Goal: Task Accomplishment & Management: Complete application form

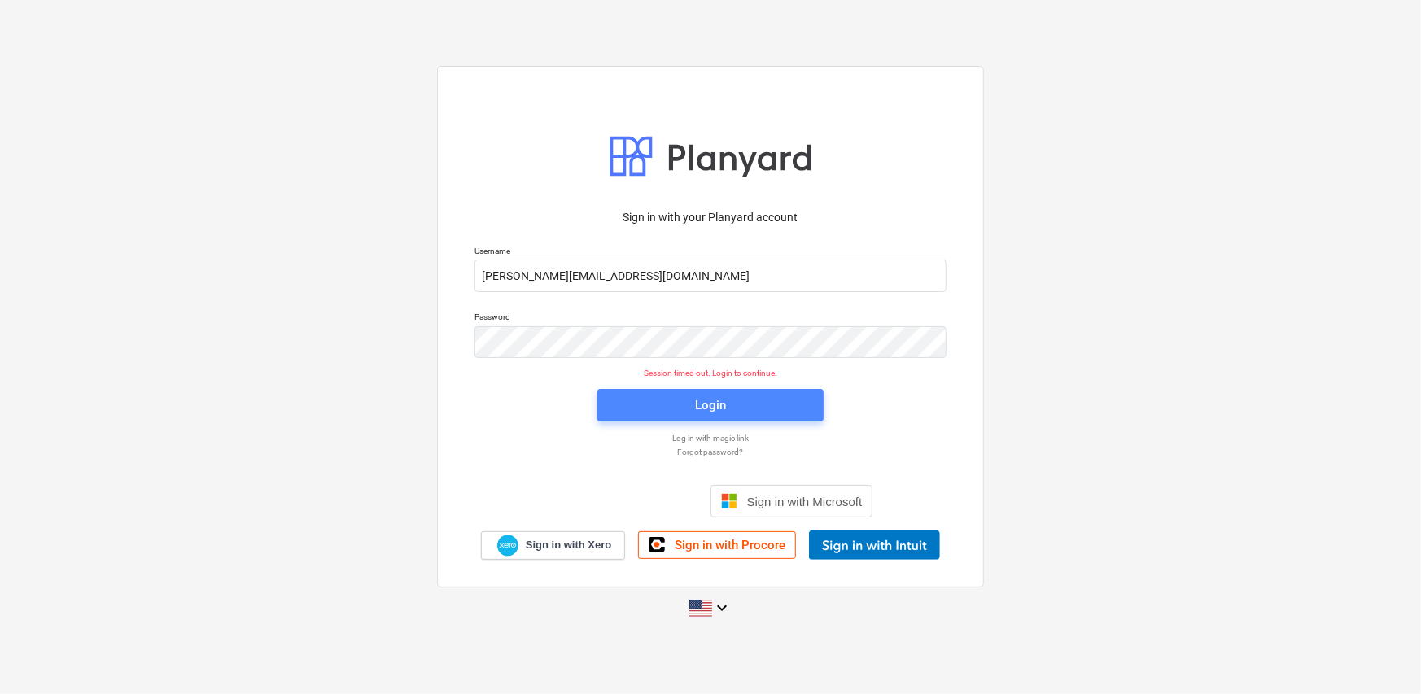
click at [725, 400] on div "Login" at bounding box center [710, 405] width 31 height 21
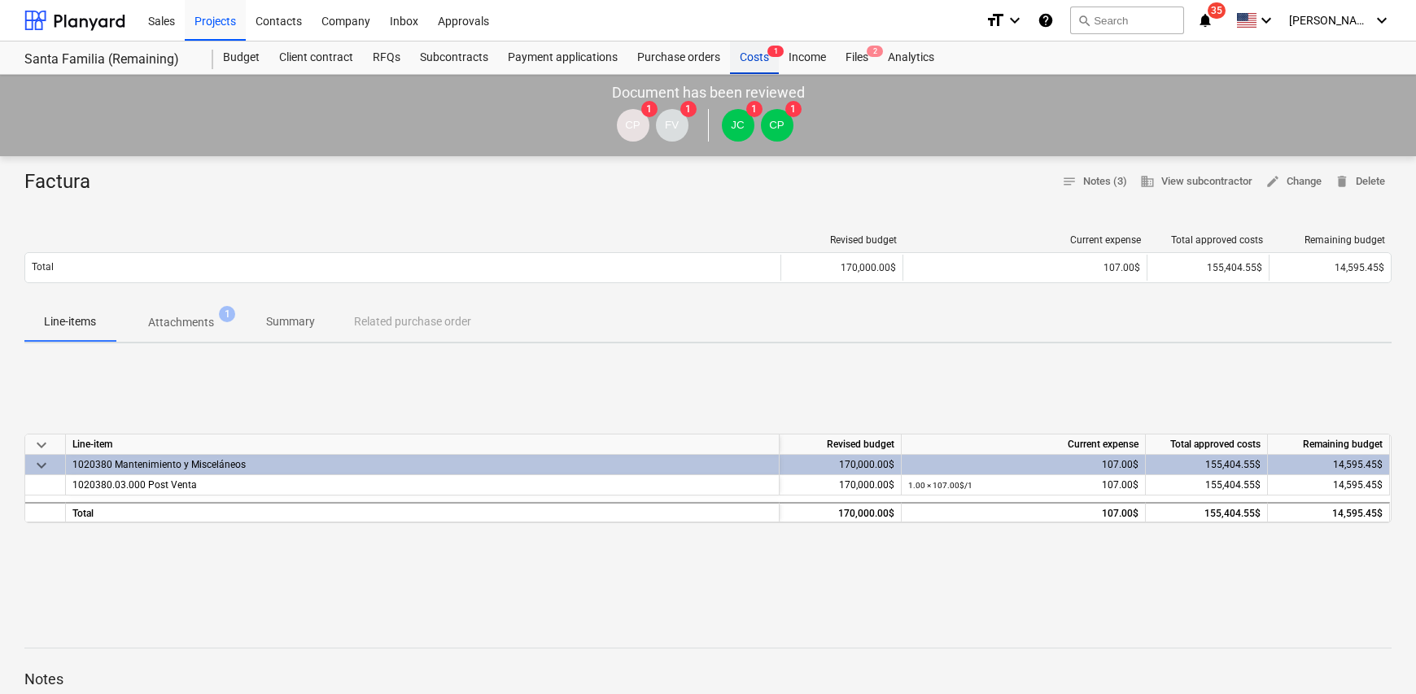
drag, startPoint x: 748, startPoint y: 59, endPoint x: 737, endPoint y: 71, distance: 15.5
click at [748, 59] on div "Costs 1" at bounding box center [754, 57] width 49 height 33
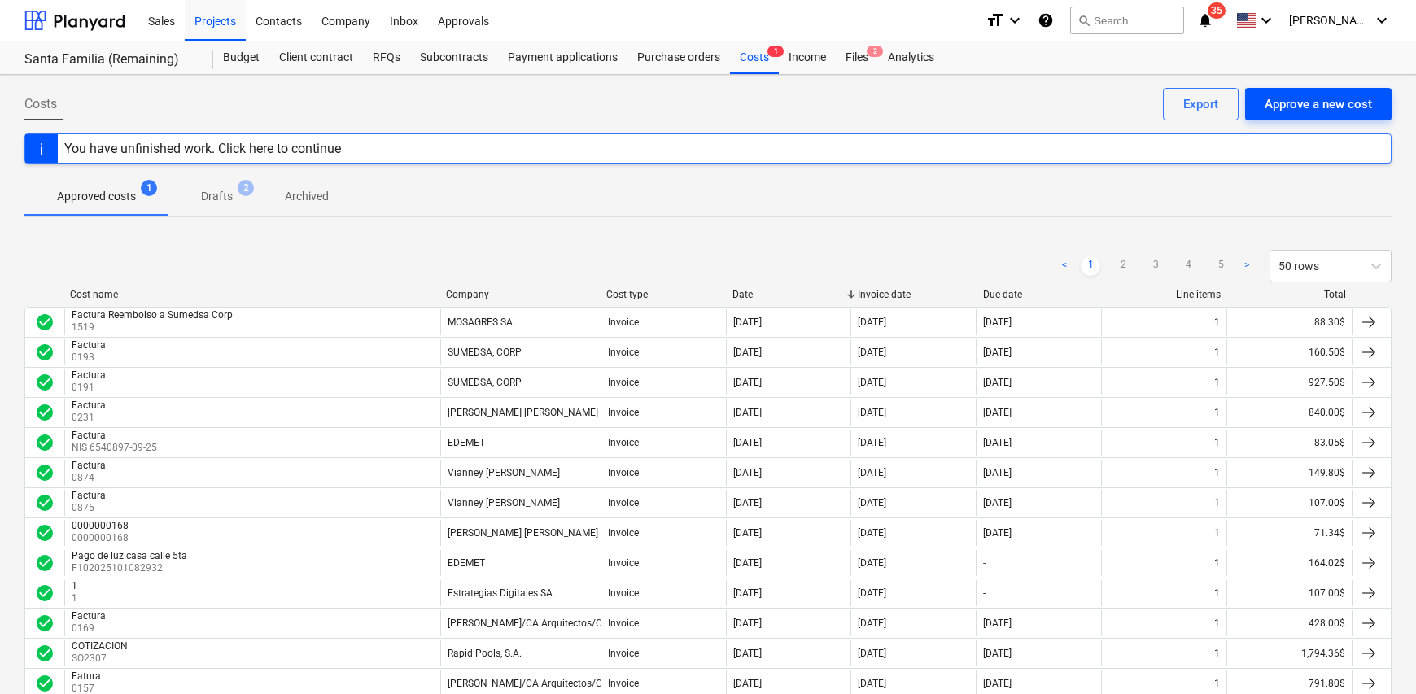
click at [1130, 107] on div "Approve a new cost" at bounding box center [1317, 104] width 107 height 21
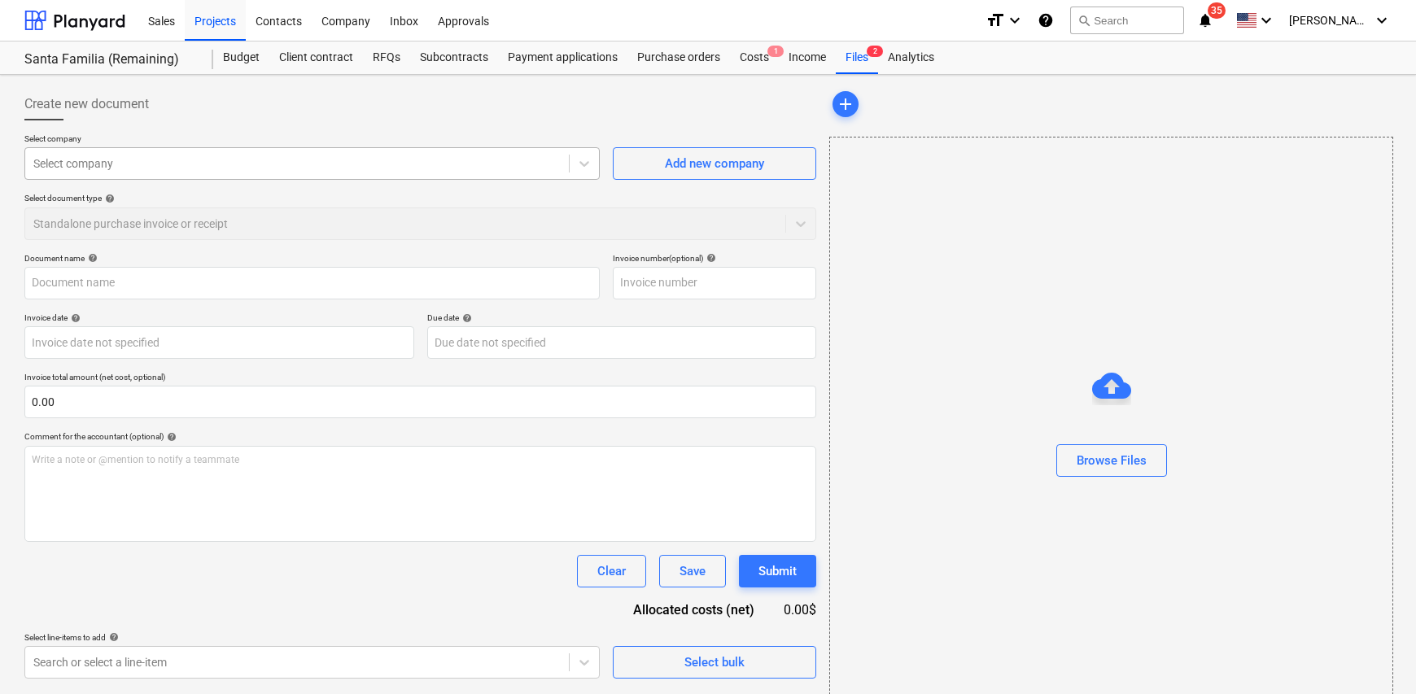
click at [82, 165] on div at bounding box center [296, 163] width 527 height 16
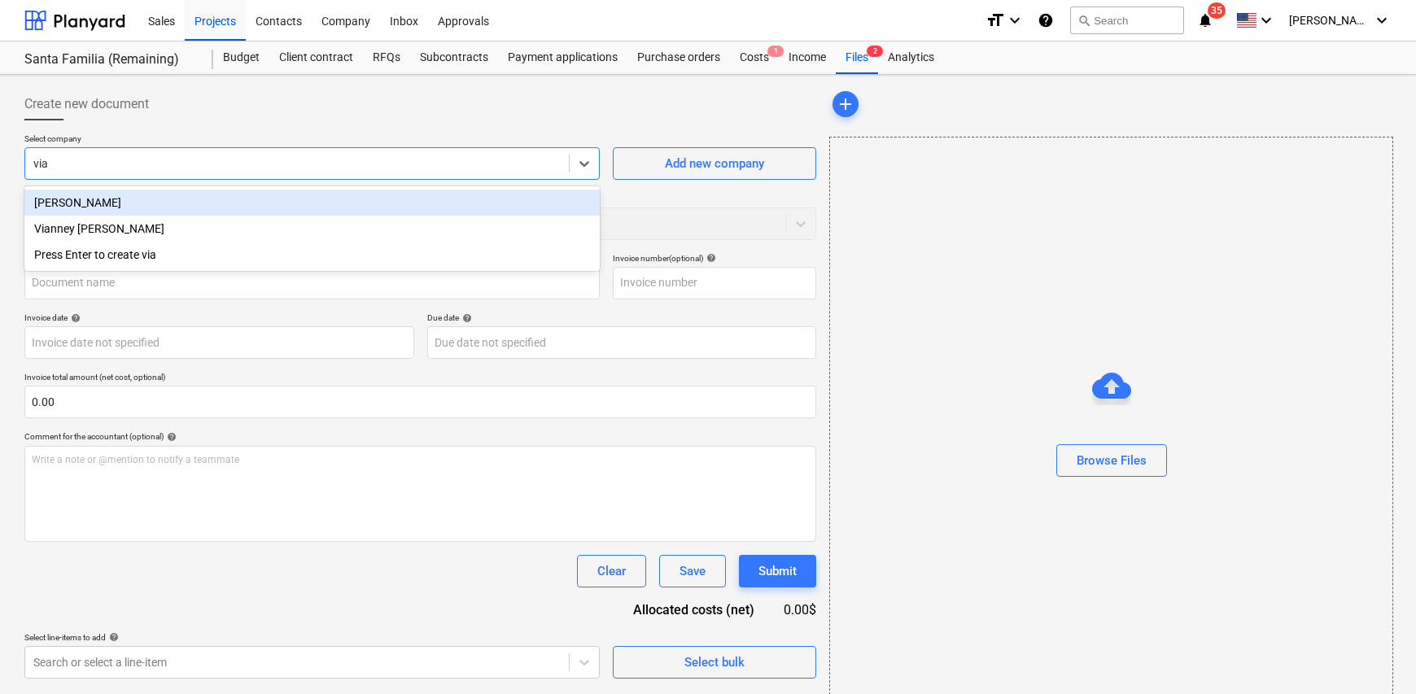
type input "vian"
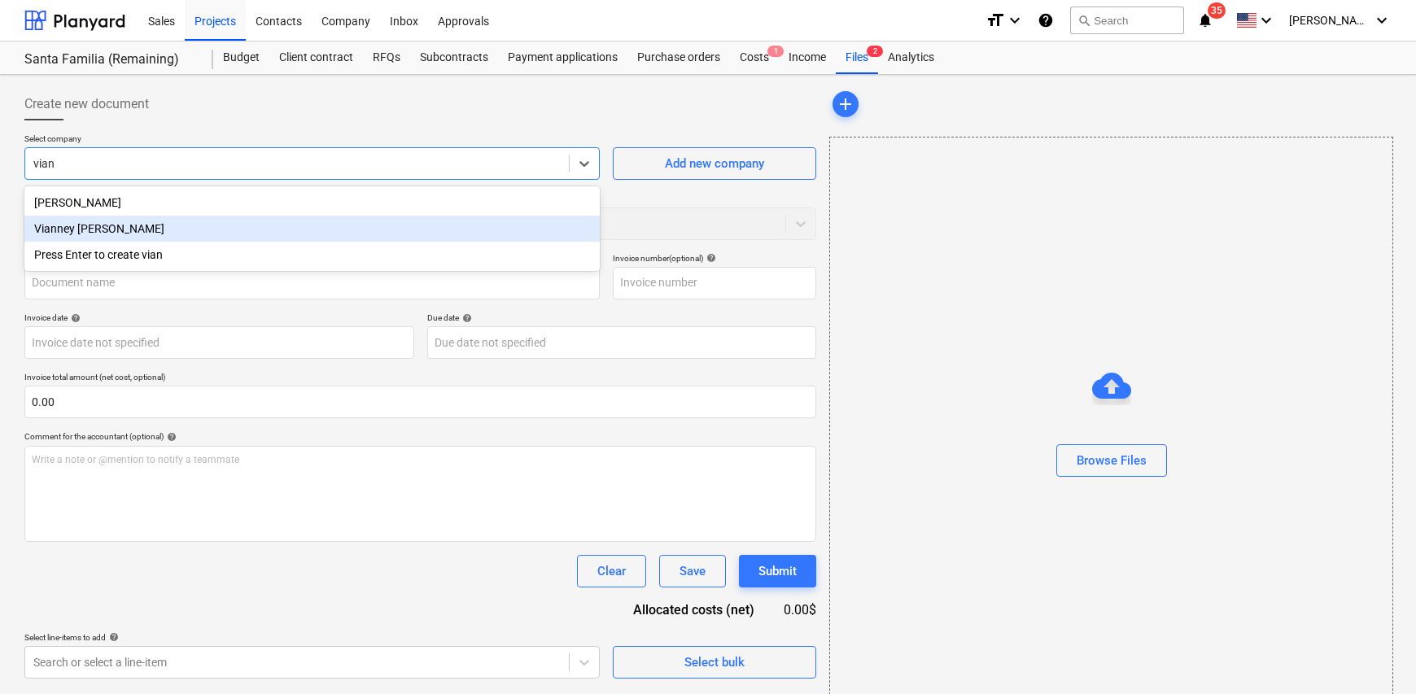
click at [165, 224] on div "Vianney [PERSON_NAME]" at bounding box center [311, 229] width 575 height 26
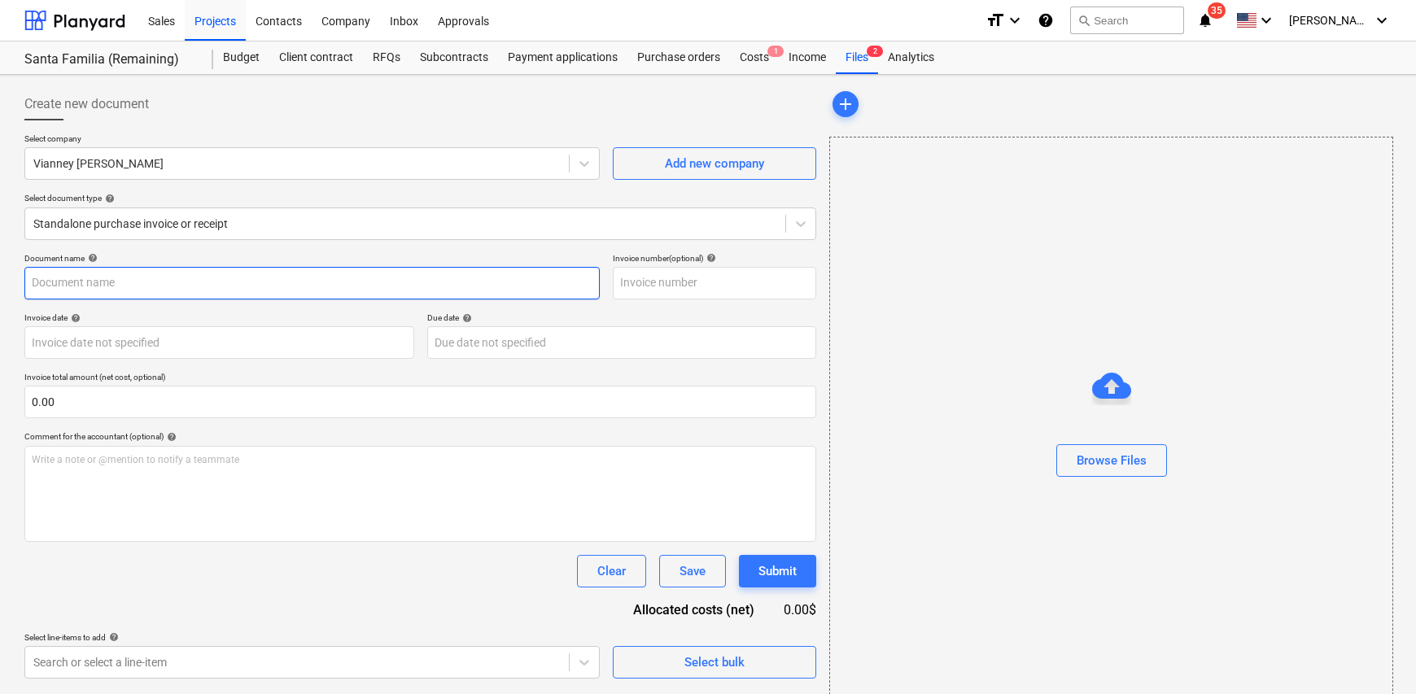
click at [81, 296] on input "text" at bounding box center [311, 283] width 575 height 33
type input "Factura"
click at [652, 289] on input "text" at bounding box center [714, 283] width 203 height 33
type input "0876"
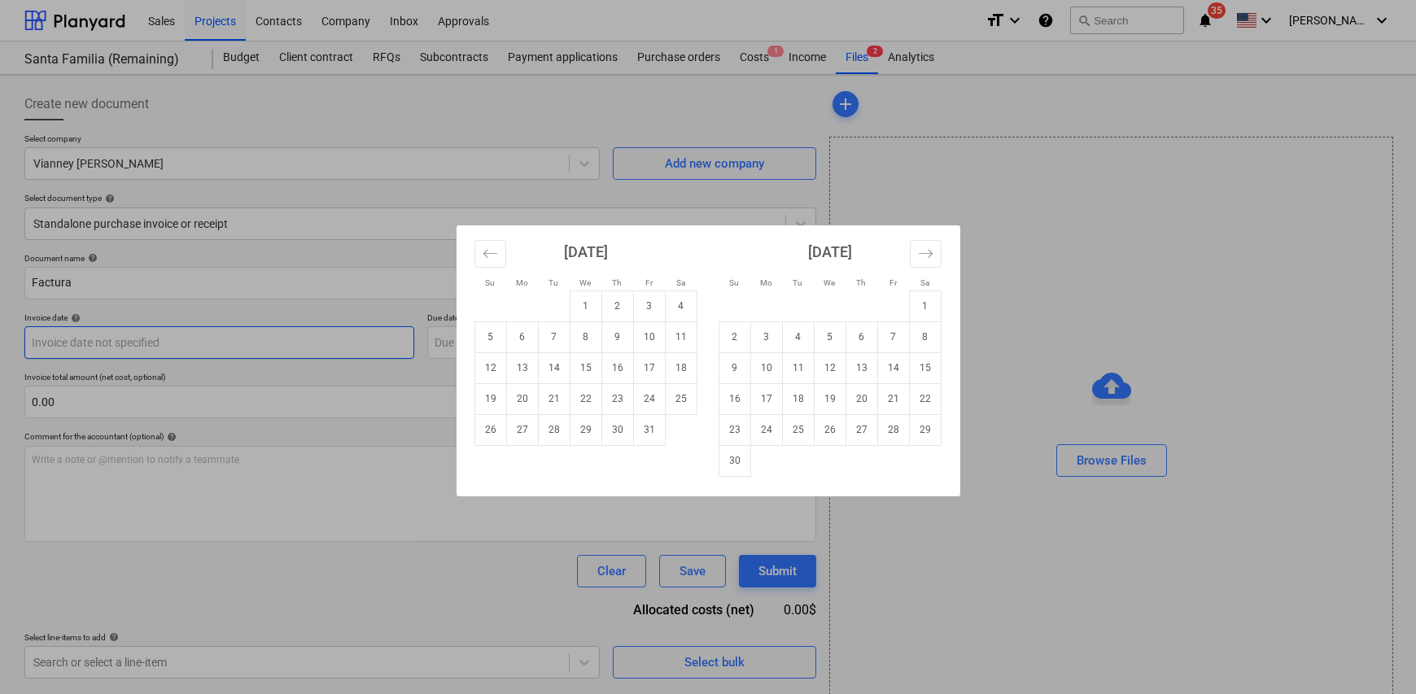
click at [120, 338] on body "Sales Projects Contacts Company Inbox Approvals format_size keyboard_arrow_down…" at bounding box center [708, 347] width 1416 height 694
click at [618, 341] on td "9" at bounding box center [617, 336] width 32 height 31
type input "[DATE]"
click at [531, 344] on body "Sales Projects Contacts Company Inbox Approvals format_size keyboard_arrow_down…" at bounding box center [708, 347] width 1416 height 694
click at [609, 431] on td "30" at bounding box center [617, 429] width 32 height 31
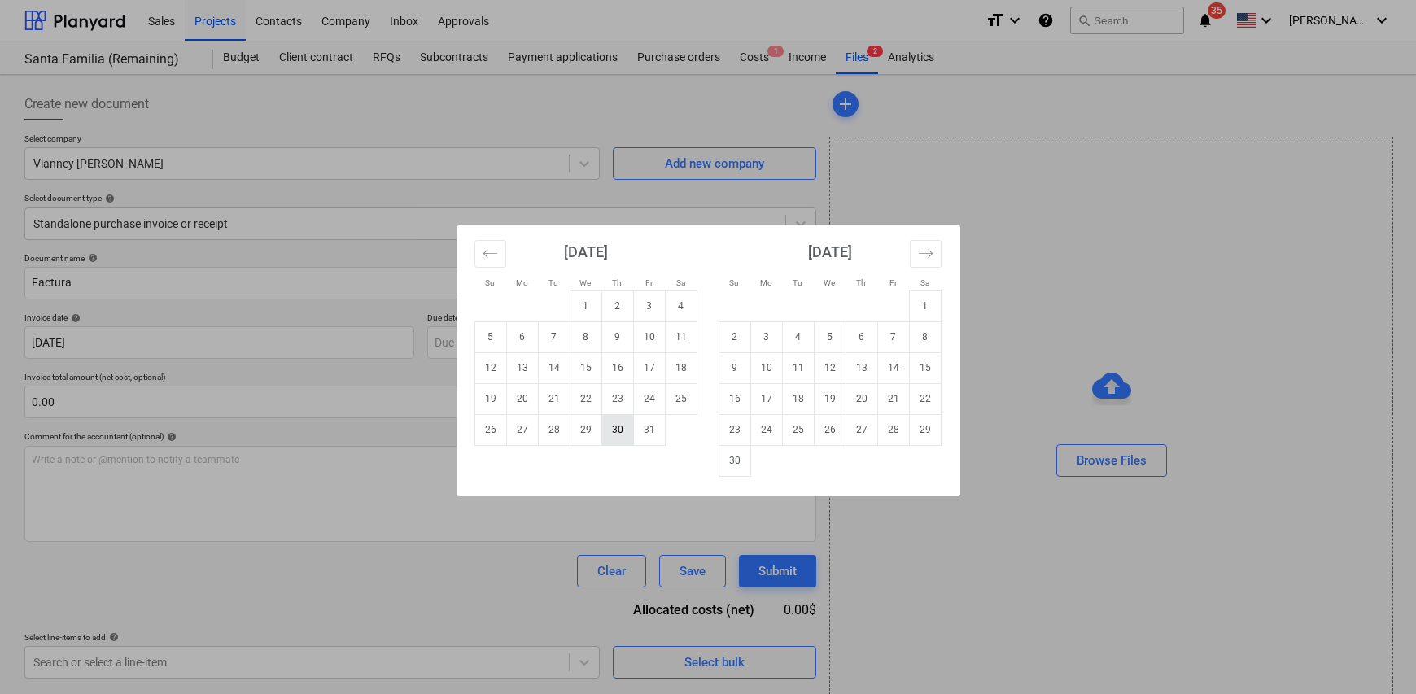
type input "[DATE]"
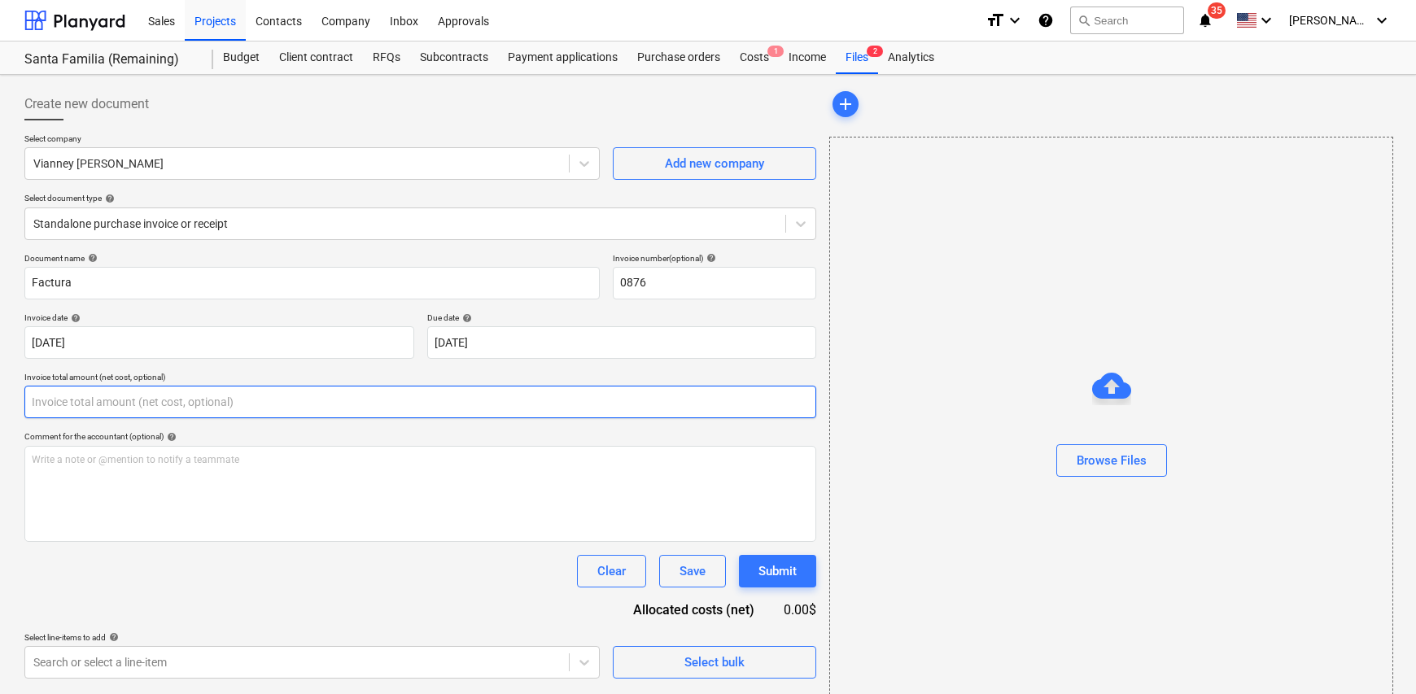
click at [94, 395] on input "text" at bounding box center [420, 402] width 792 height 33
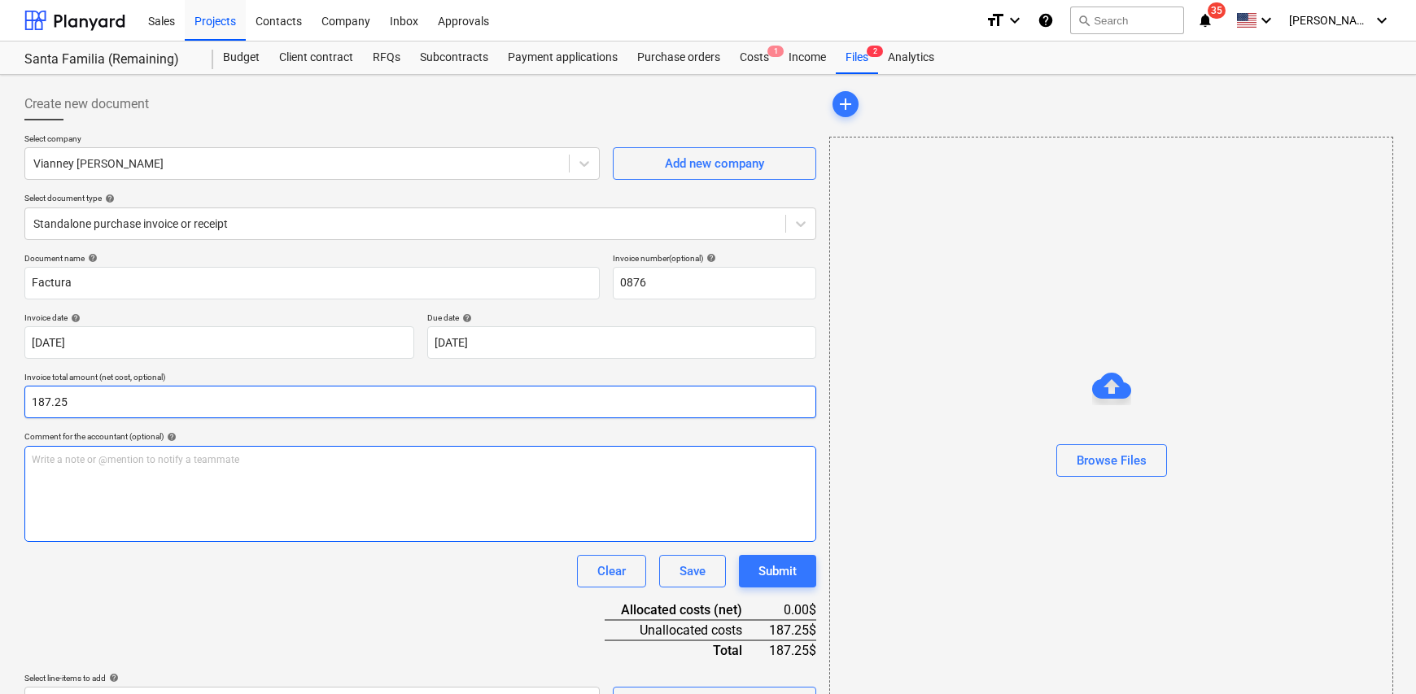
type input "187.25"
click at [197, 462] on p "Write a note or @mention to notify a teammate [PERSON_NAME]" at bounding box center [420, 460] width 777 height 14
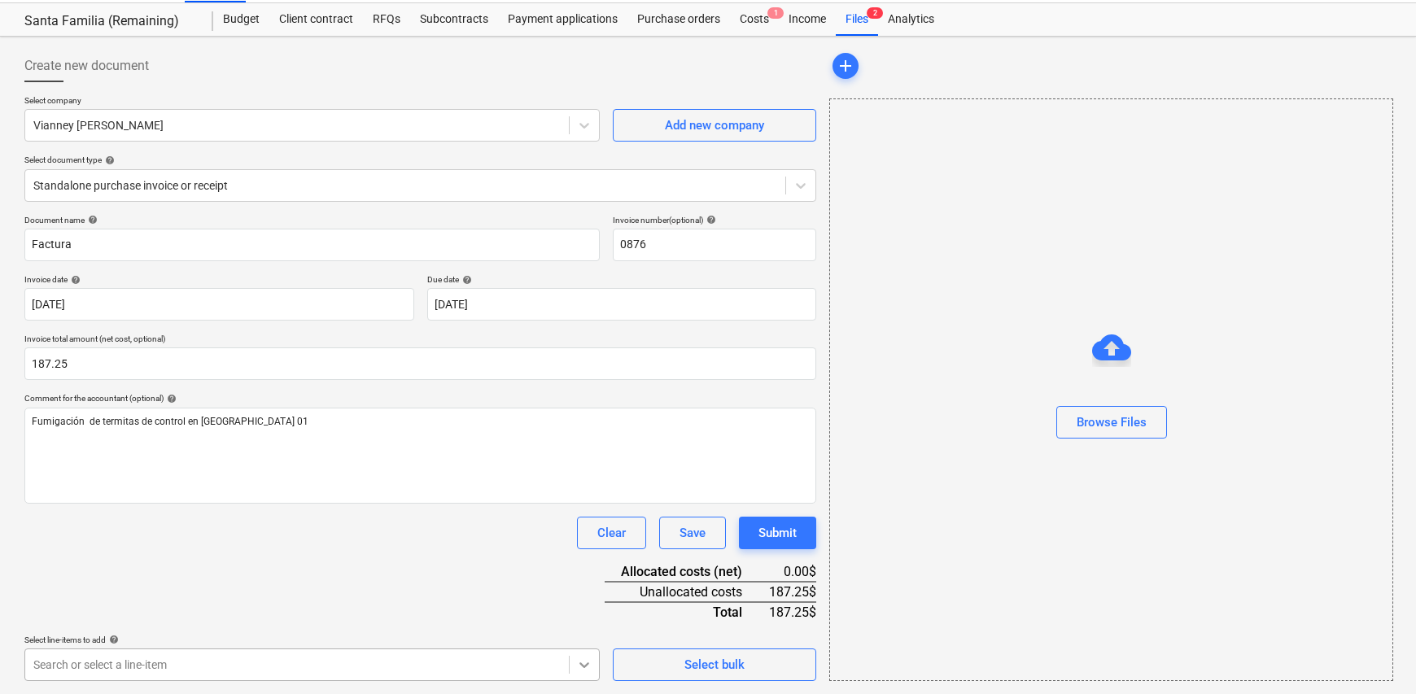
scroll to position [276, 0]
click at [580, 532] on body "Sales Projects Contacts Company Inbox Approvals format_size keyboard_arrow_down…" at bounding box center [708, 309] width 1416 height 694
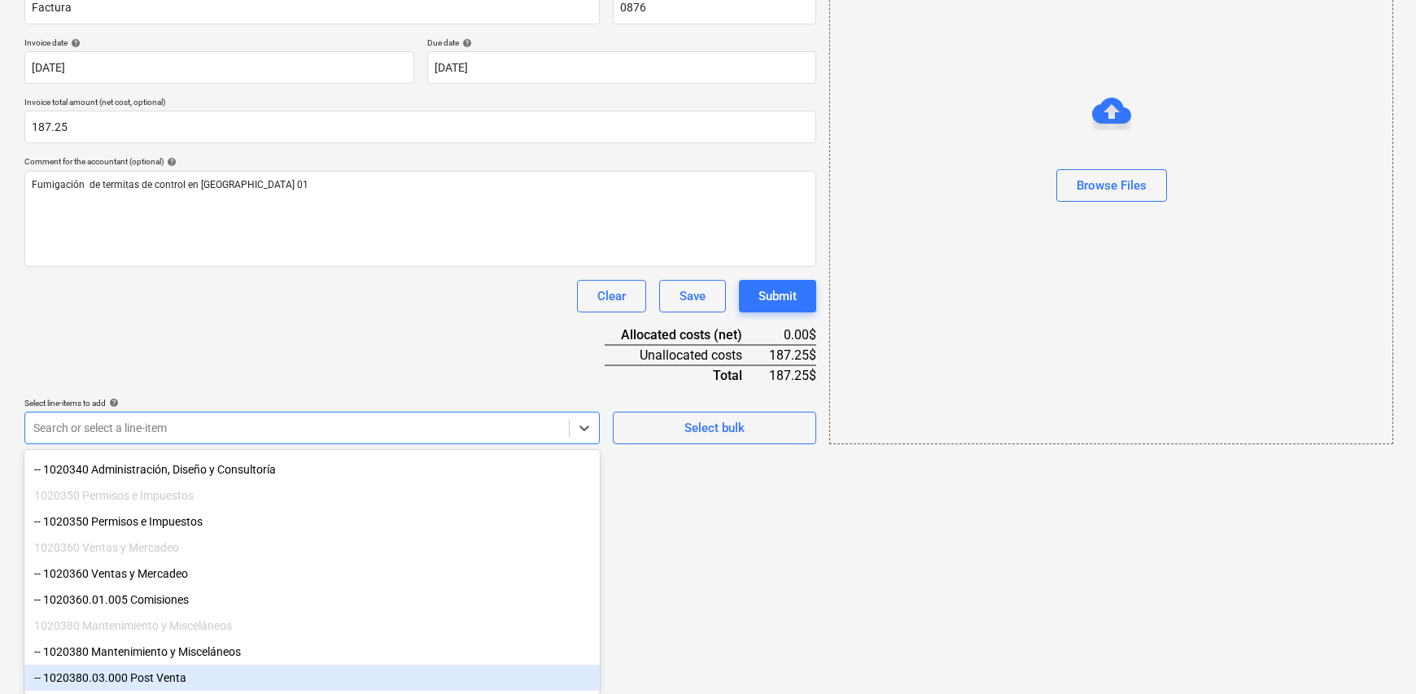
click at [191, 532] on div "-- 1020380.03.000 Post Venta" at bounding box center [311, 678] width 575 height 26
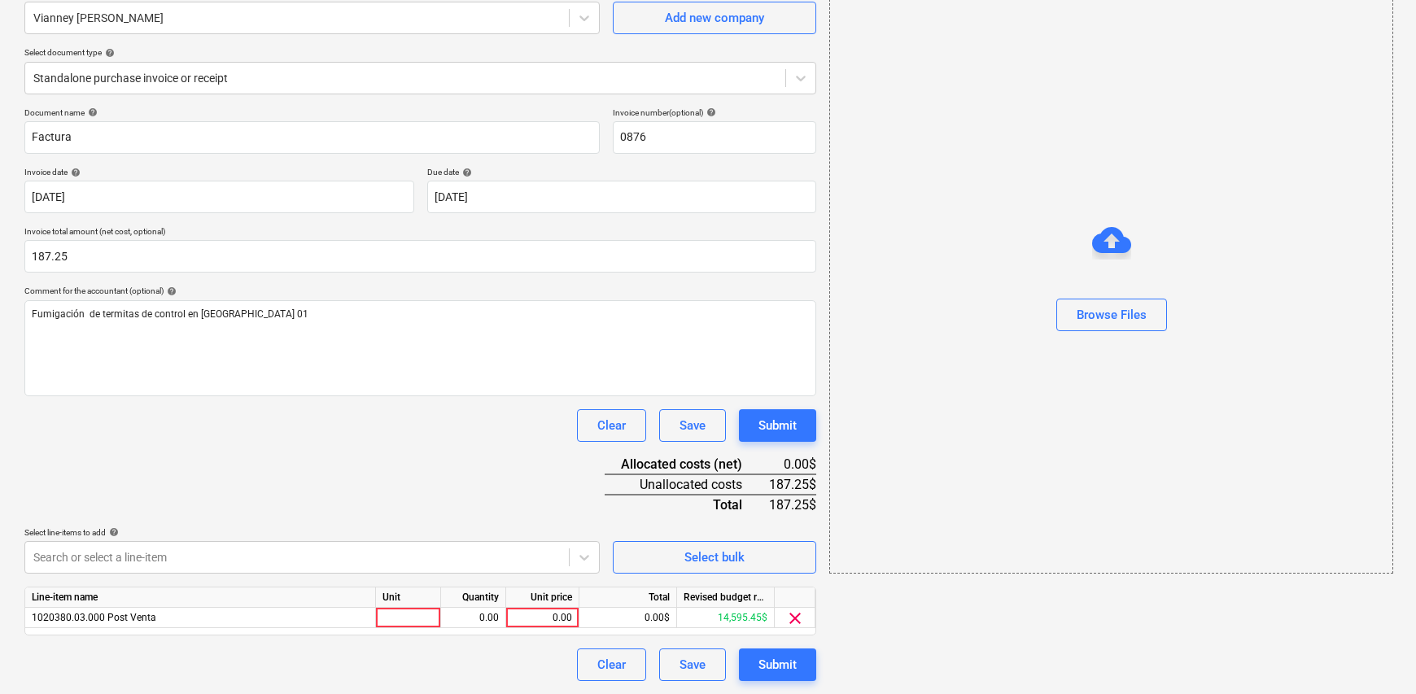
scroll to position [146, 0]
click at [753, 532] on html "Sales Projects Contacts Company Inbox Approvals format_size keyboard_arrow_down…" at bounding box center [708, 201] width 1416 height 694
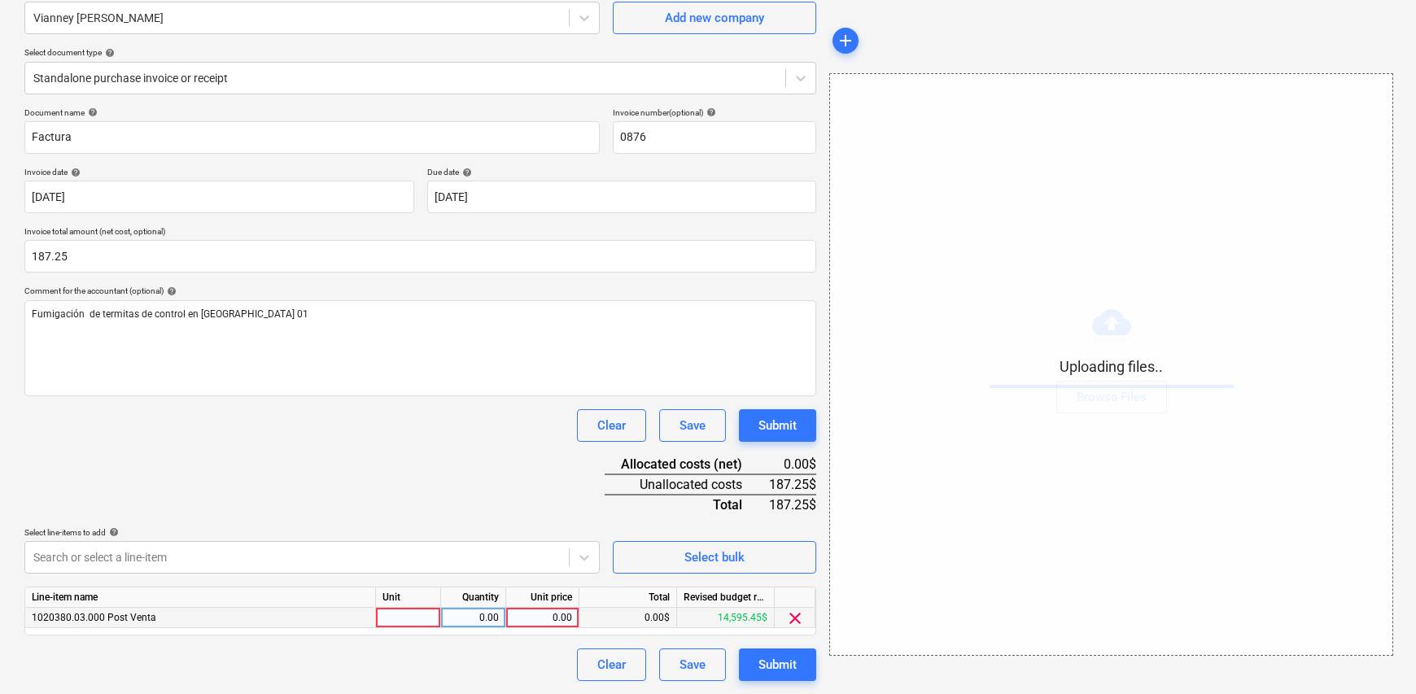
click at [410, 532] on div at bounding box center [408, 618] width 65 height 20
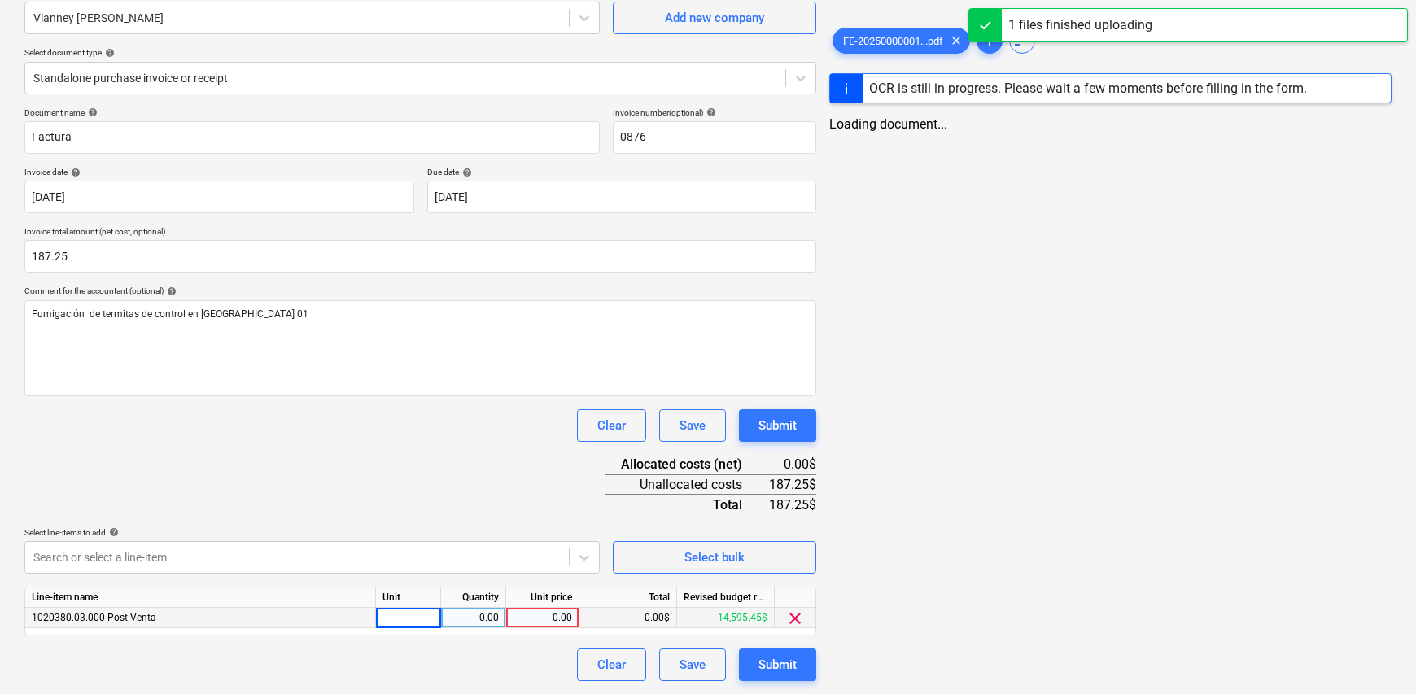
type input "1"
click at [448, 532] on div "0.00" at bounding box center [473, 618] width 51 height 20
type input "1"
click at [547, 532] on div "0.00" at bounding box center [542, 618] width 59 height 20
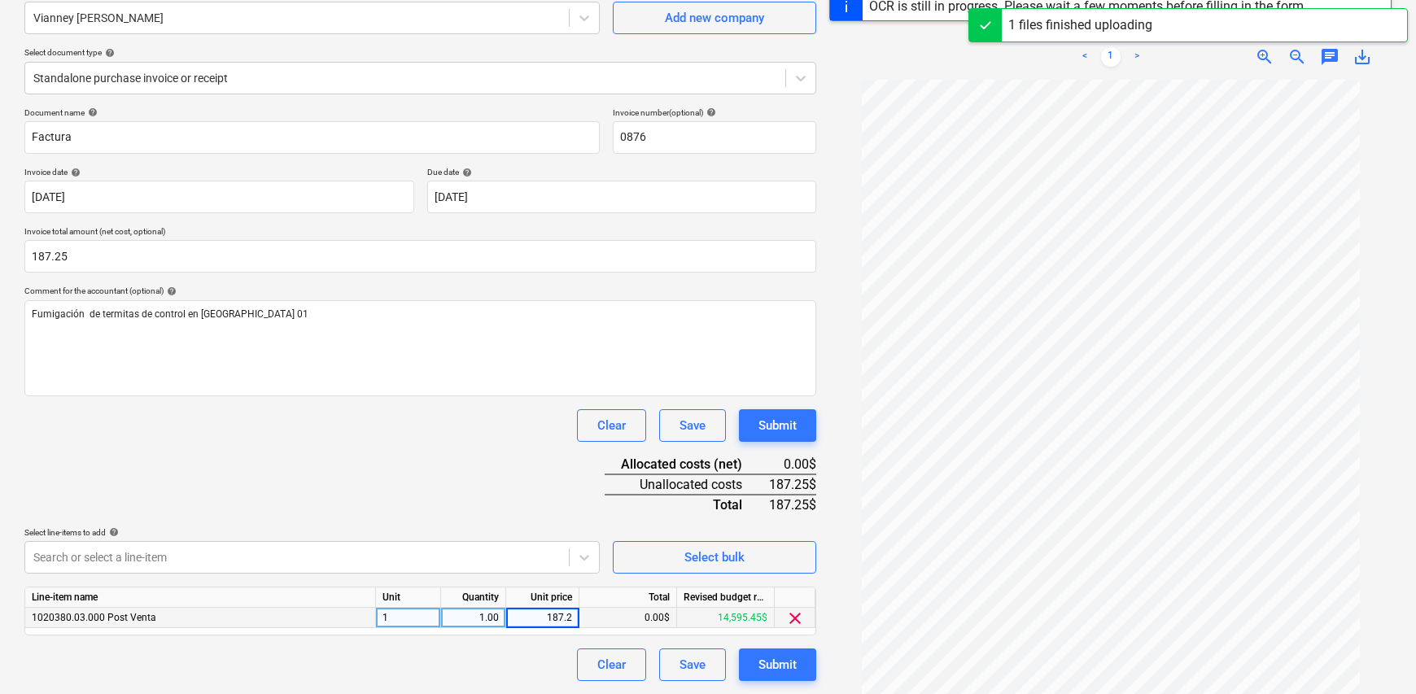
type input "187.25"
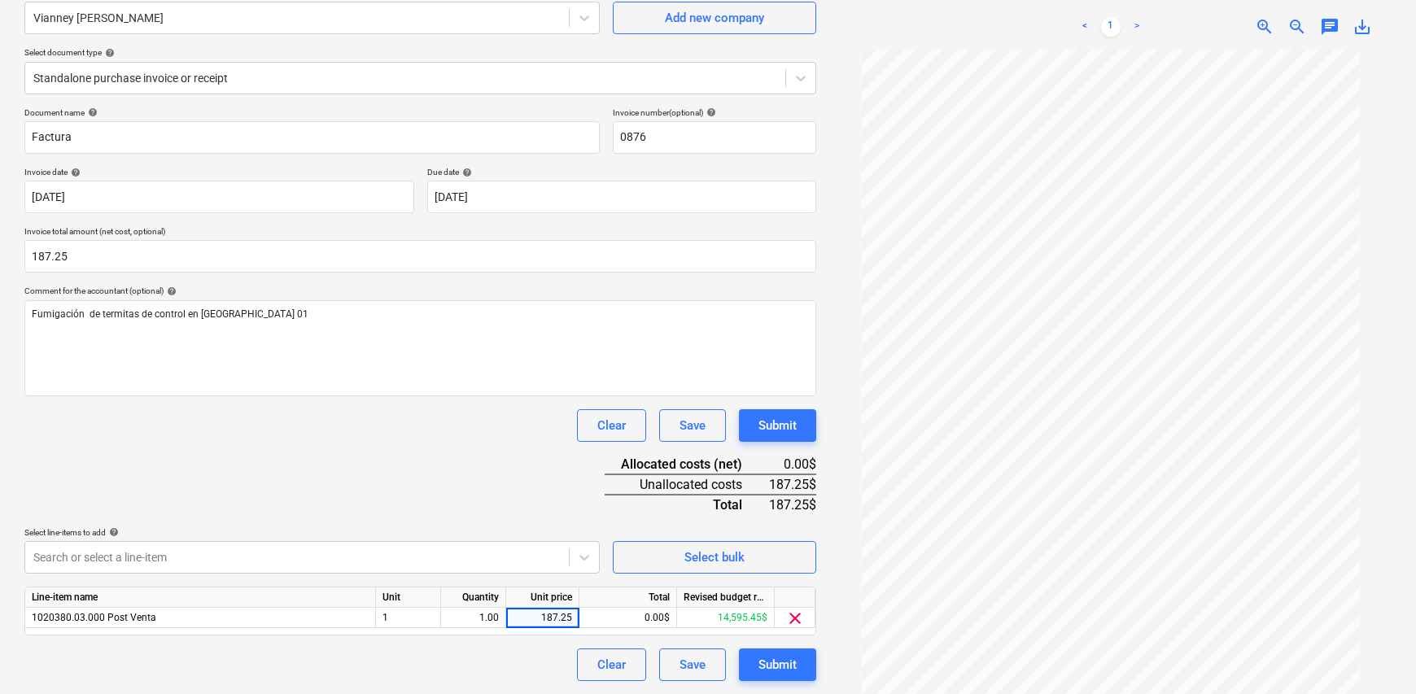
click at [467, 495] on div "Document name help Factura Invoice number (optional) help 0876 Invoice date hel…" at bounding box center [420, 394] width 792 height 574
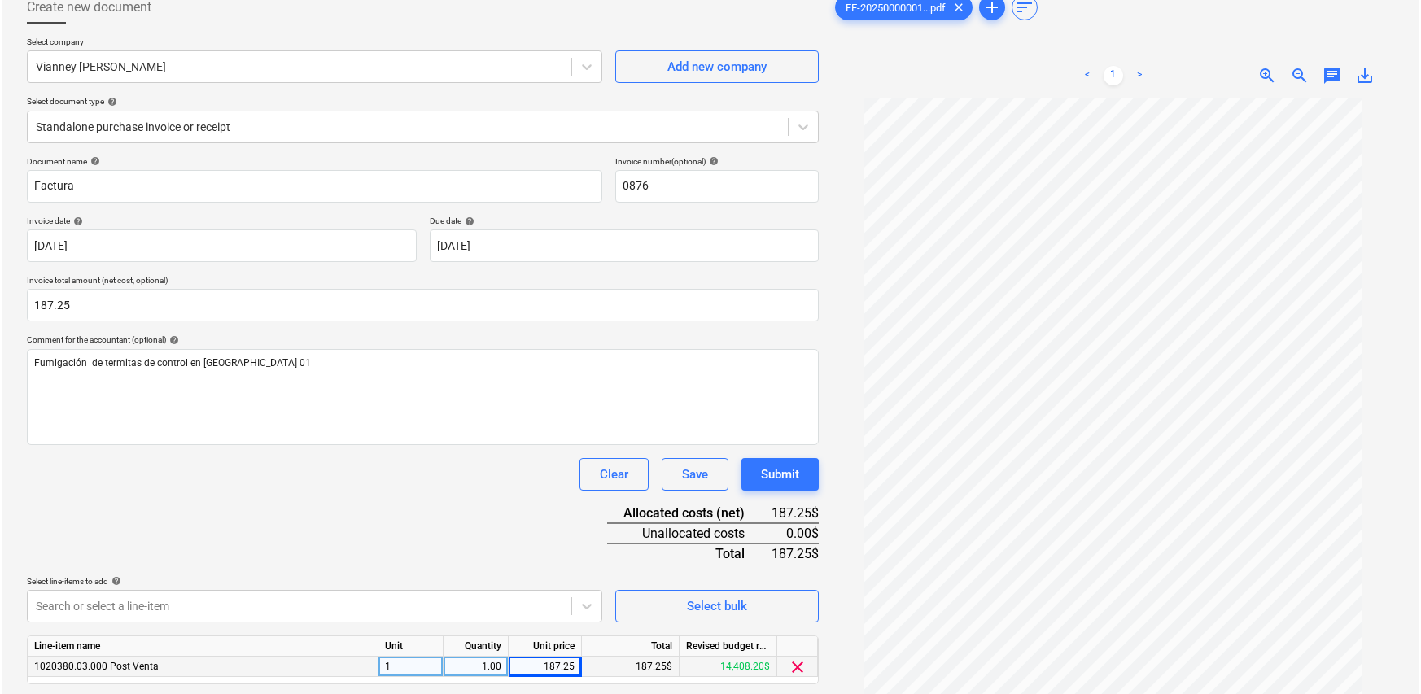
scroll to position [163, 0]
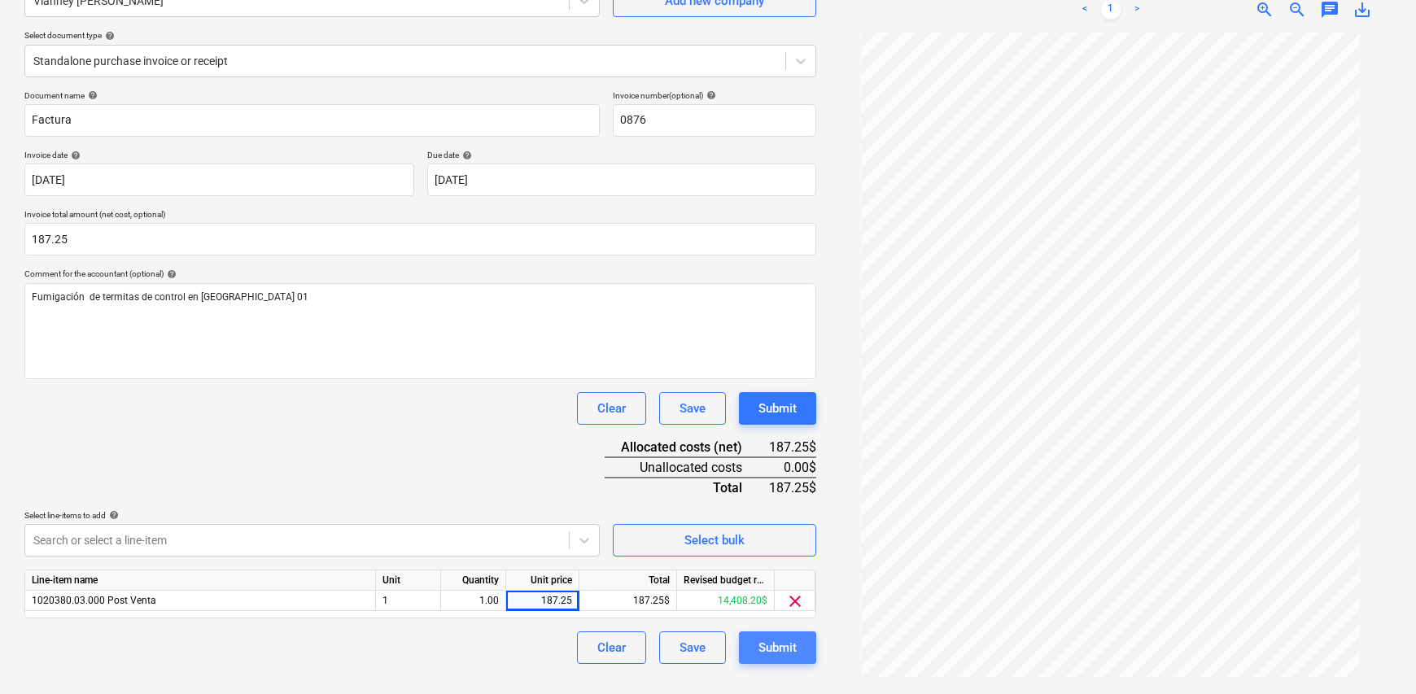
click at [789, 532] on div "Submit" at bounding box center [777, 647] width 38 height 21
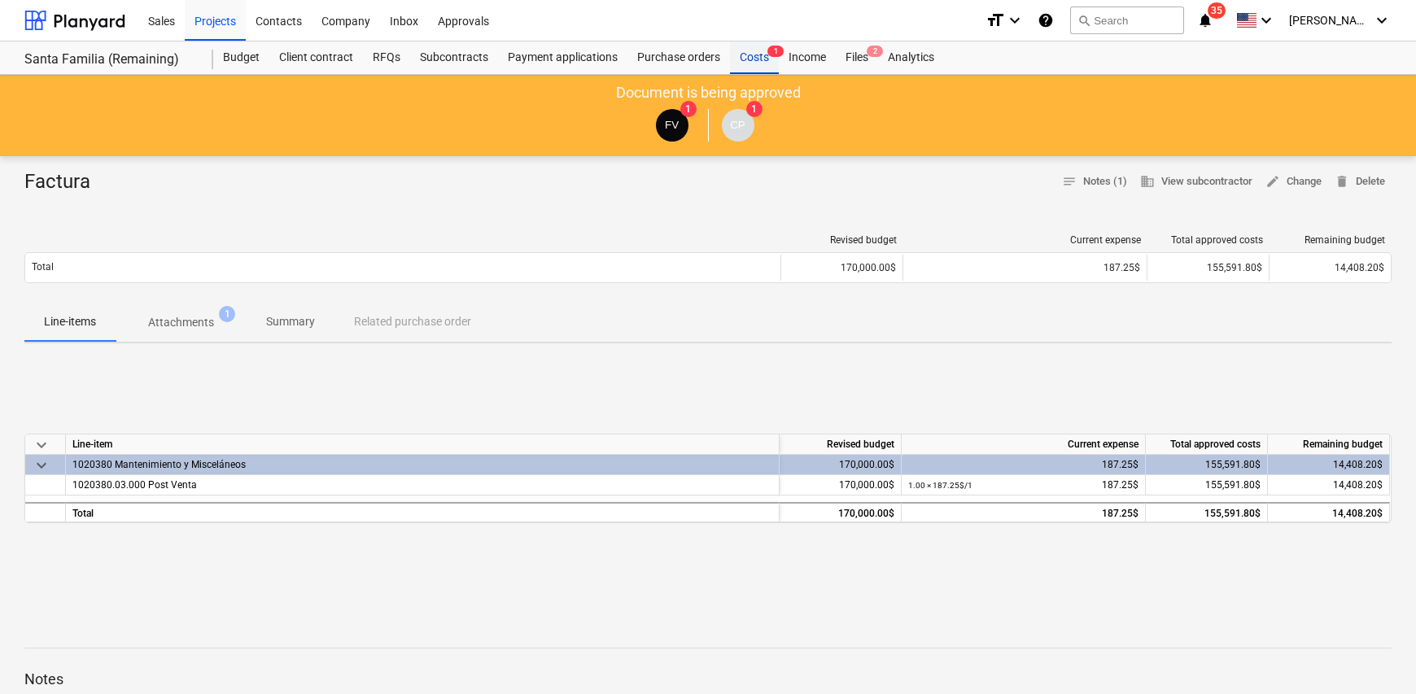
click at [748, 59] on div "Costs 1" at bounding box center [754, 57] width 49 height 33
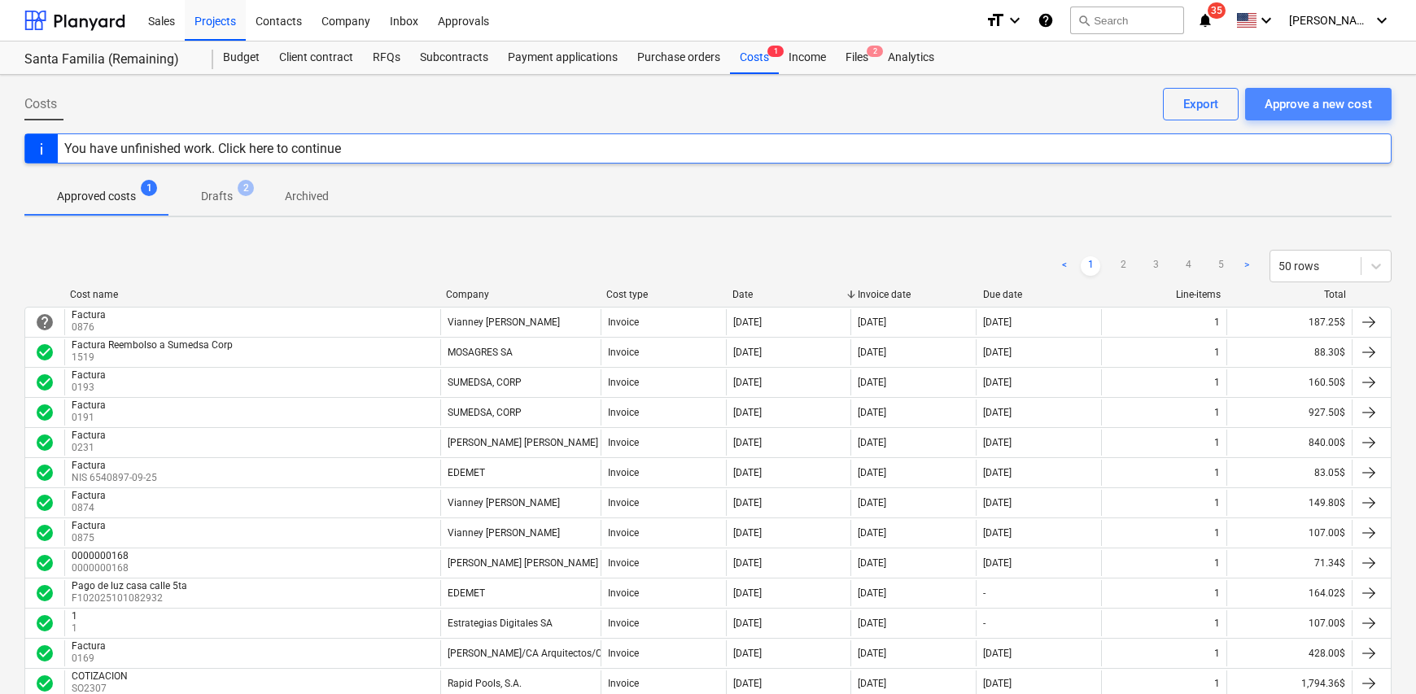
click at [1130, 111] on div "Approve a new cost" at bounding box center [1317, 104] width 107 height 21
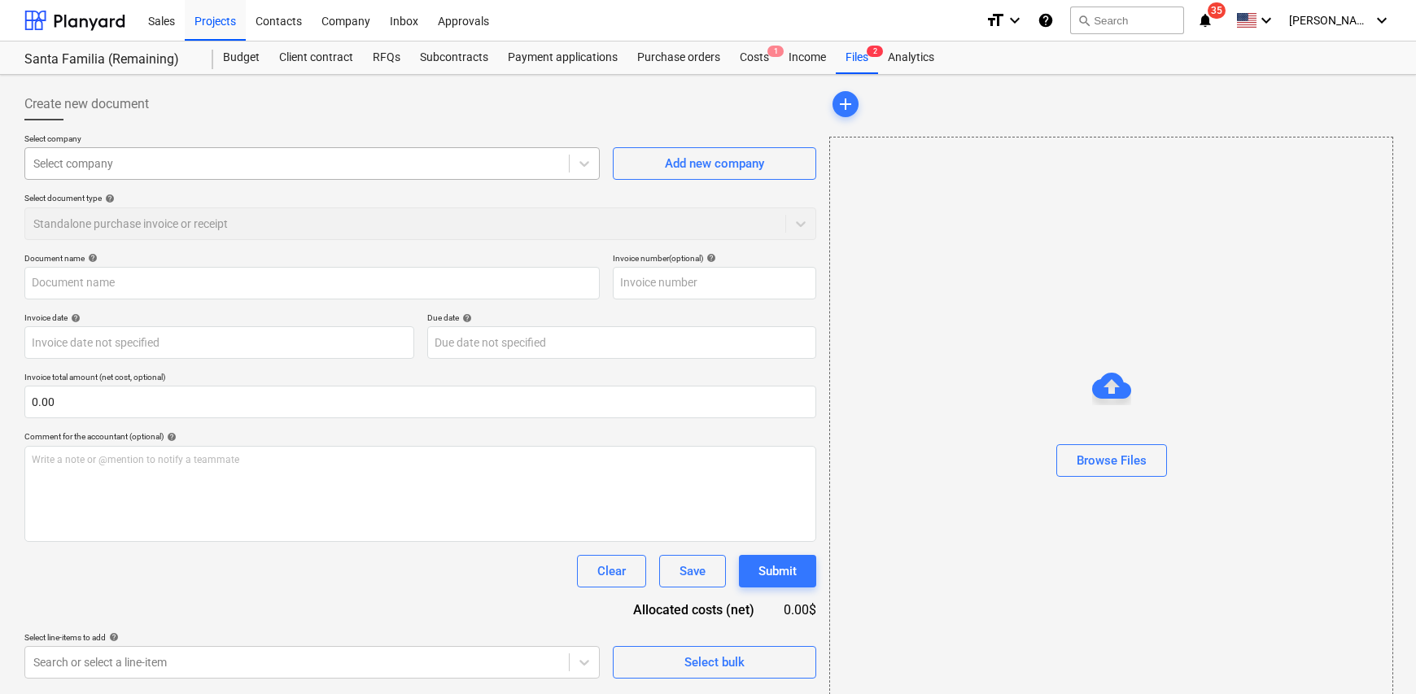
click at [102, 158] on div at bounding box center [296, 163] width 527 height 16
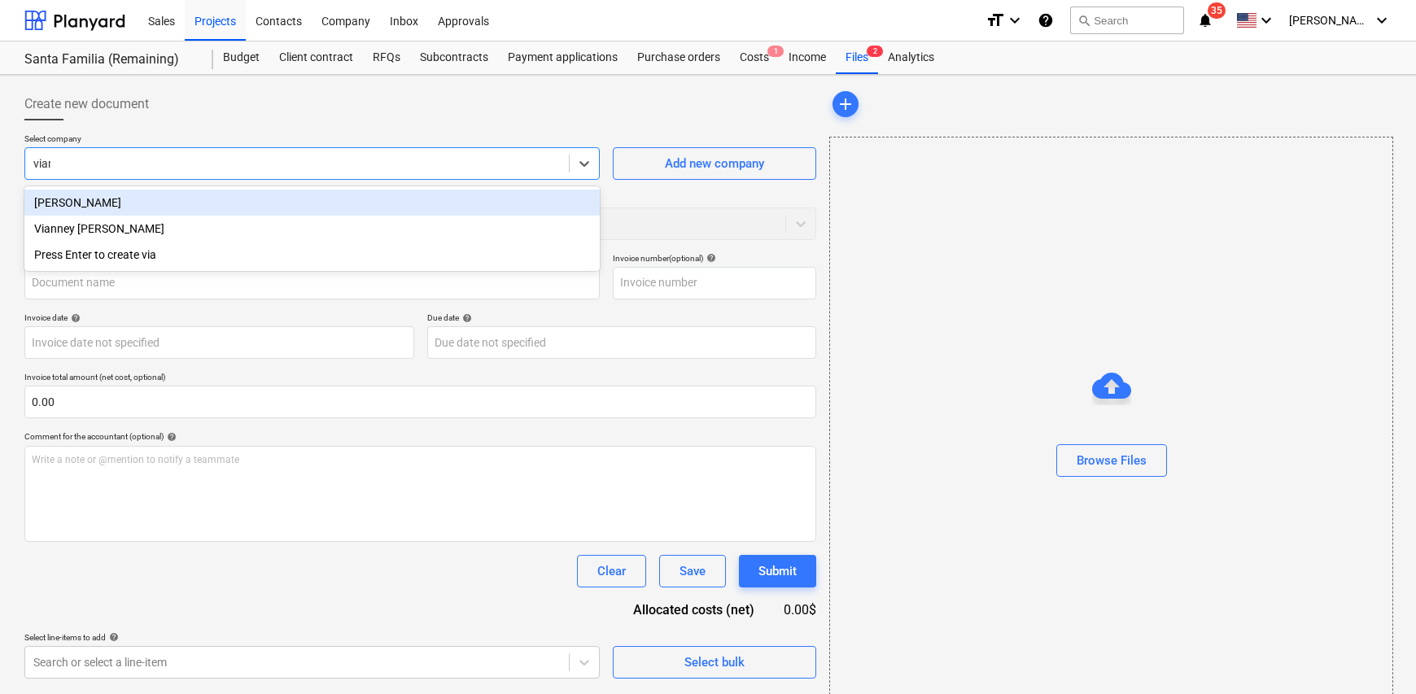
type input "[PERSON_NAME]"
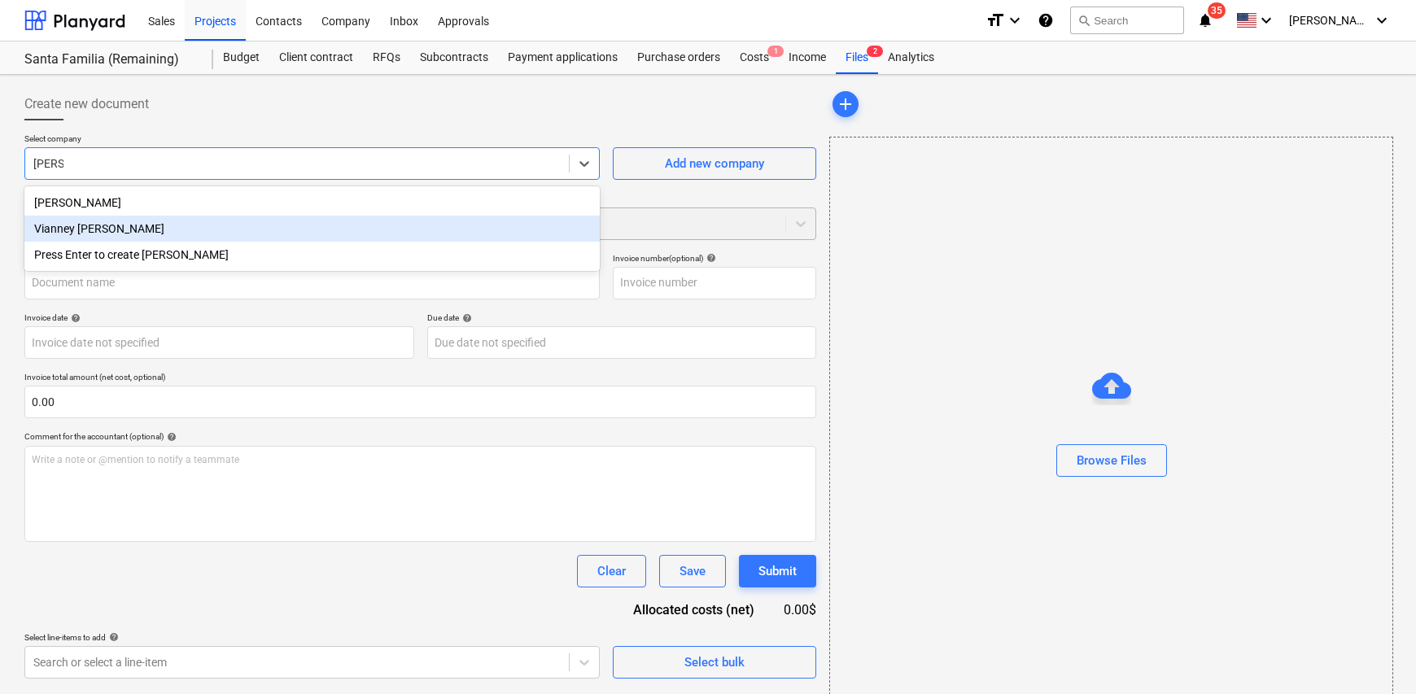
click at [166, 222] on div "Vianney [PERSON_NAME]" at bounding box center [311, 229] width 575 height 26
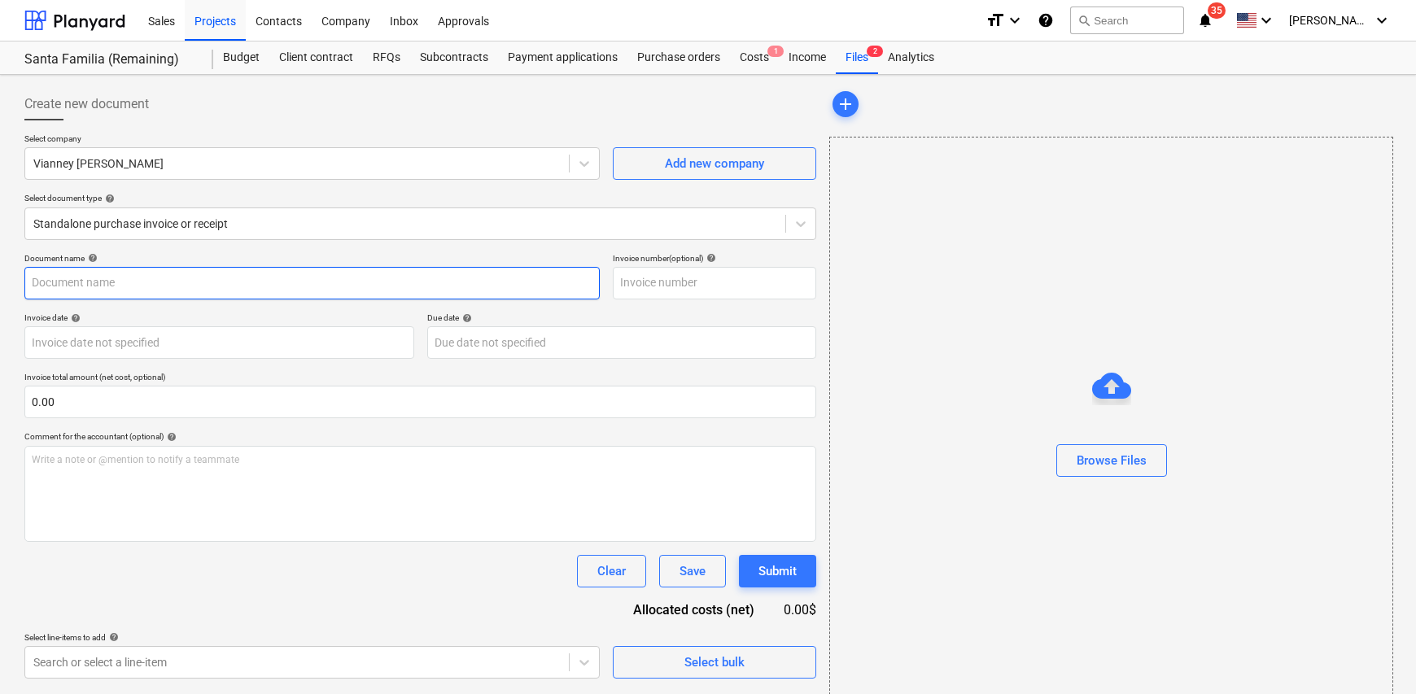
click at [128, 280] on input "text" at bounding box center [311, 283] width 575 height 33
type input "F"
type input "a"
type input "Factura"
click at [692, 273] on input "text" at bounding box center [714, 283] width 203 height 33
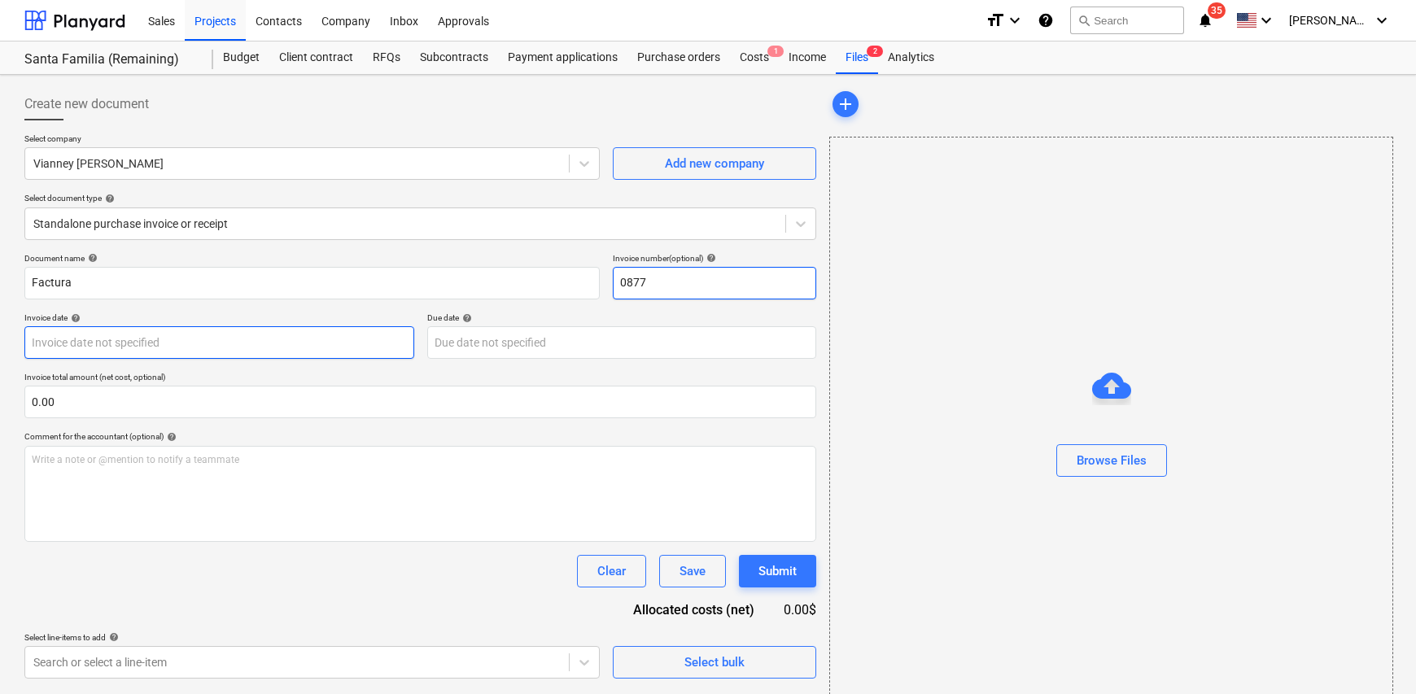
type input "0877"
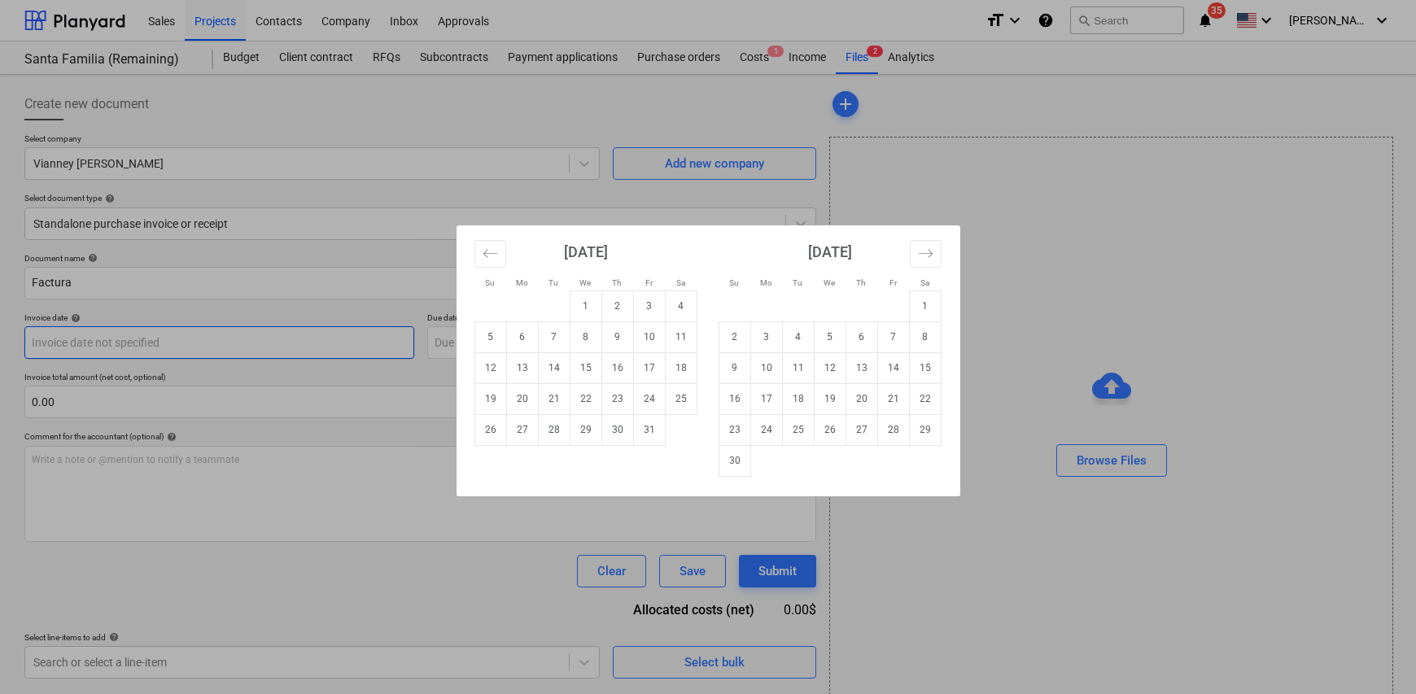
click at [149, 334] on body "Sales Projects Contacts Company Inbox Approvals format_size keyboard_arrow_down…" at bounding box center [708, 347] width 1416 height 694
click at [1082, 244] on div "Su Mo Tu We Th Fr Sa Su Mo Tu We Th Fr Sa [DATE] 1 2 3 4 5 6 7 8 9 10 11 12 13 …" at bounding box center [708, 347] width 1416 height 694
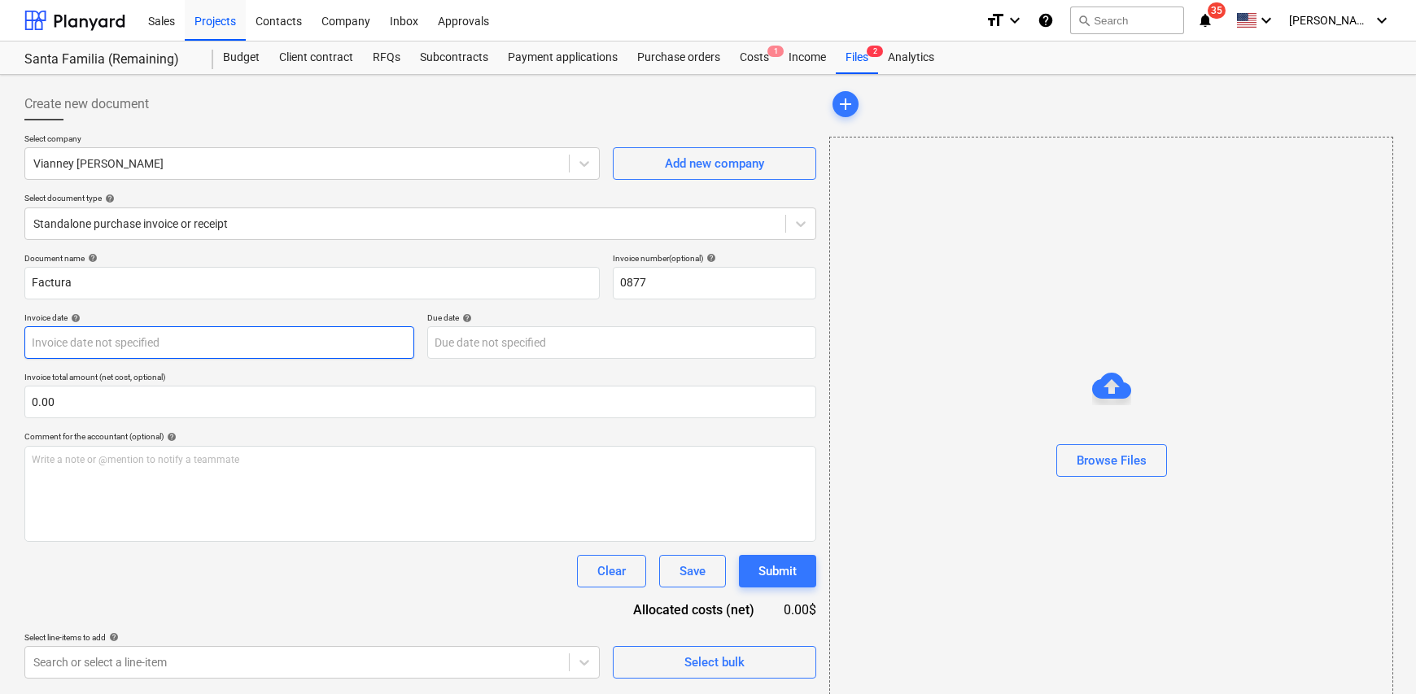
click at [121, 346] on body "Sales Projects Contacts Company Inbox Approvals format_size keyboard_arrow_down…" at bounding box center [708, 347] width 1416 height 694
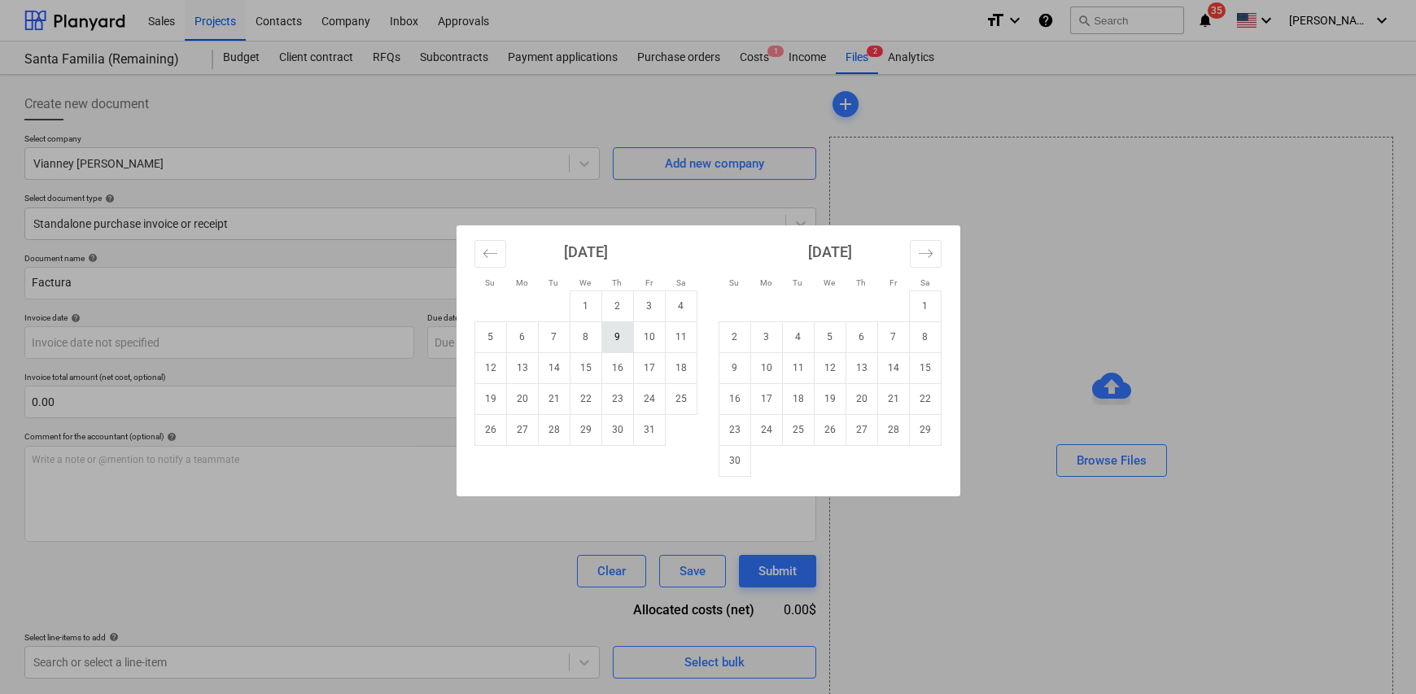
click at [626, 340] on td "9" at bounding box center [617, 336] width 32 height 31
type input "[DATE]"
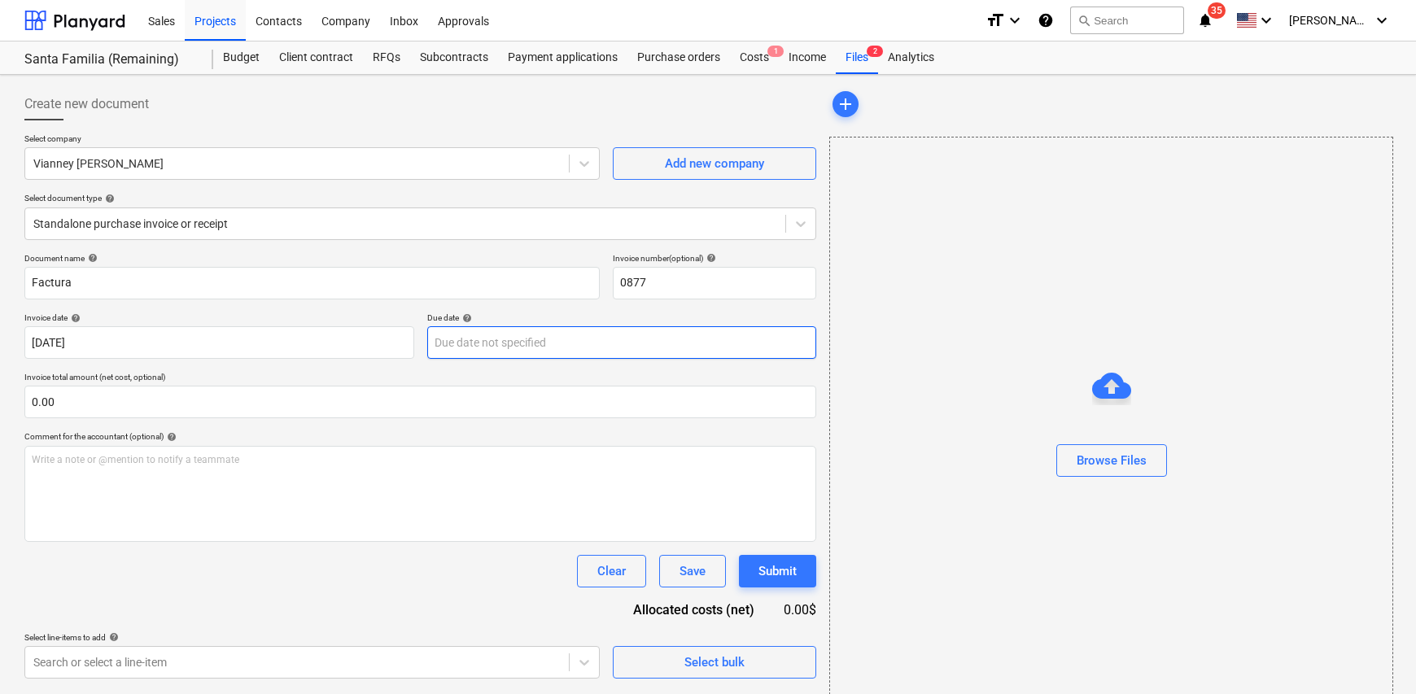
click at [546, 348] on body "Sales Projects Contacts Company Inbox Approvals format_size keyboard_arrow_down…" at bounding box center [708, 347] width 1416 height 694
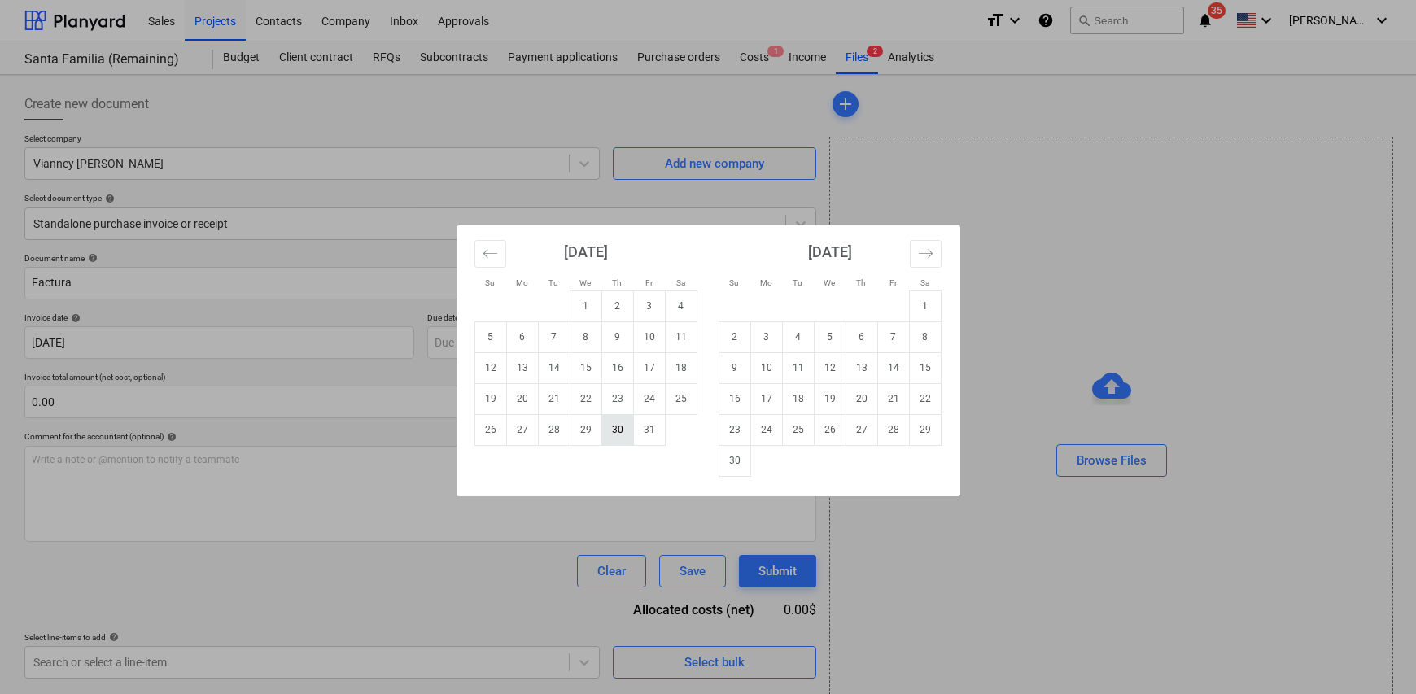
click at [610, 430] on td "30" at bounding box center [617, 429] width 32 height 31
type input "[DATE]"
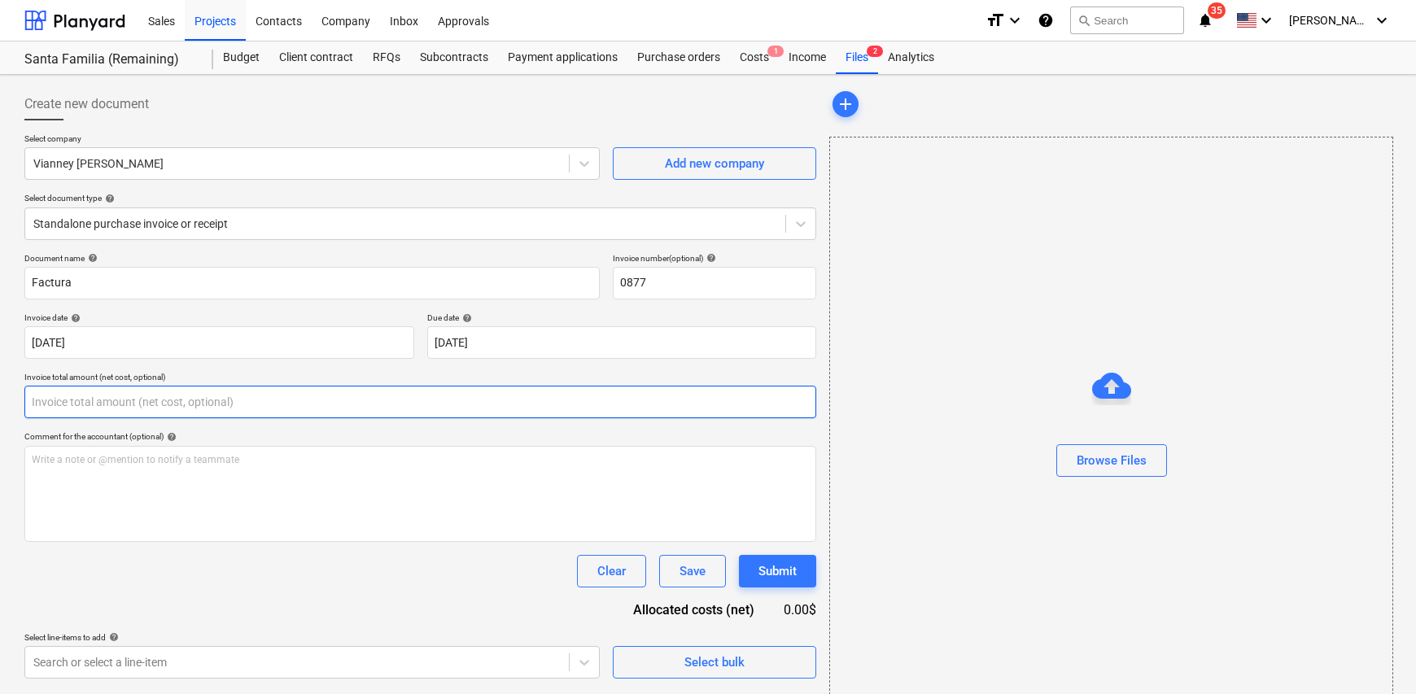
click at [137, 395] on input "text" at bounding box center [420, 402] width 792 height 33
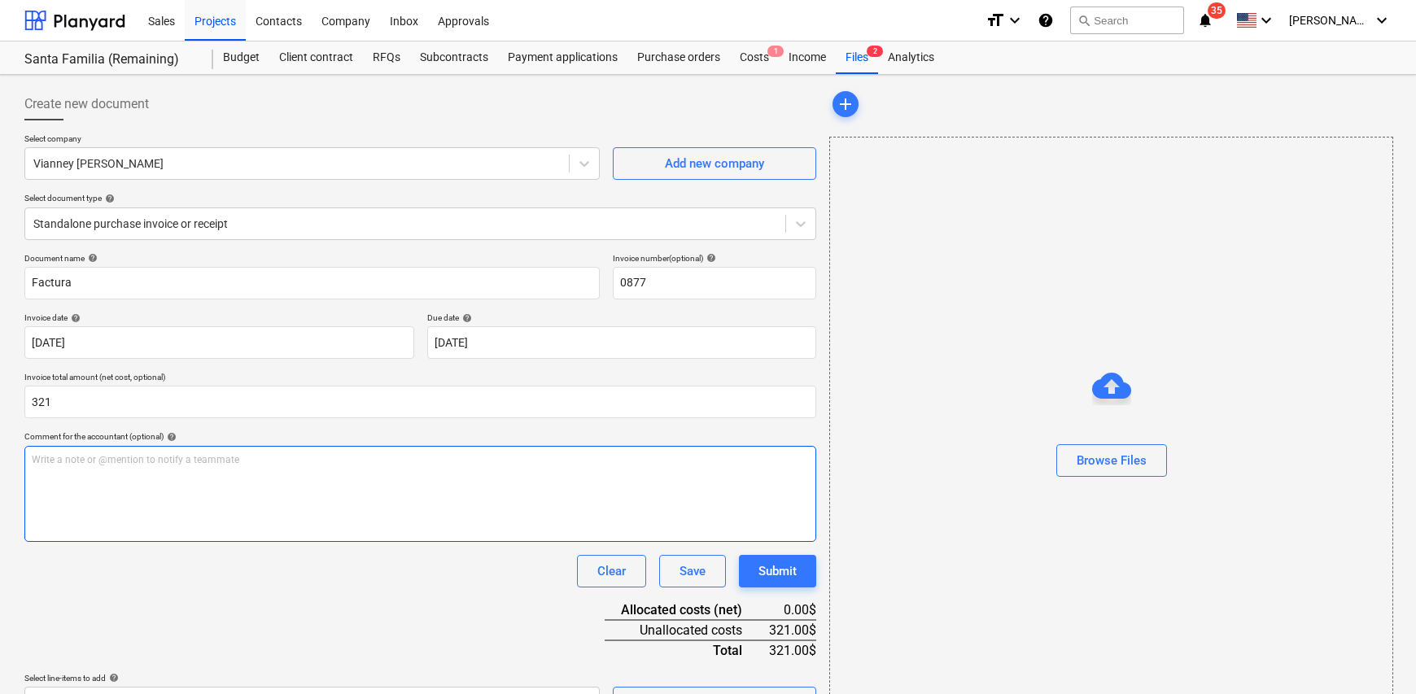
type input "321.00"
click at [124, 501] on div "Write a note or @mention to notify a teammate [PERSON_NAME]" at bounding box center [420, 494] width 792 height 96
drag, startPoint x: 177, startPoint y: 462, endPoint x: 127, endPoint y: 461, distance: 49.7
click at [128, 461] on p "Fumigación comején termitas" at bounding box center [420, 460] width 777 height 14
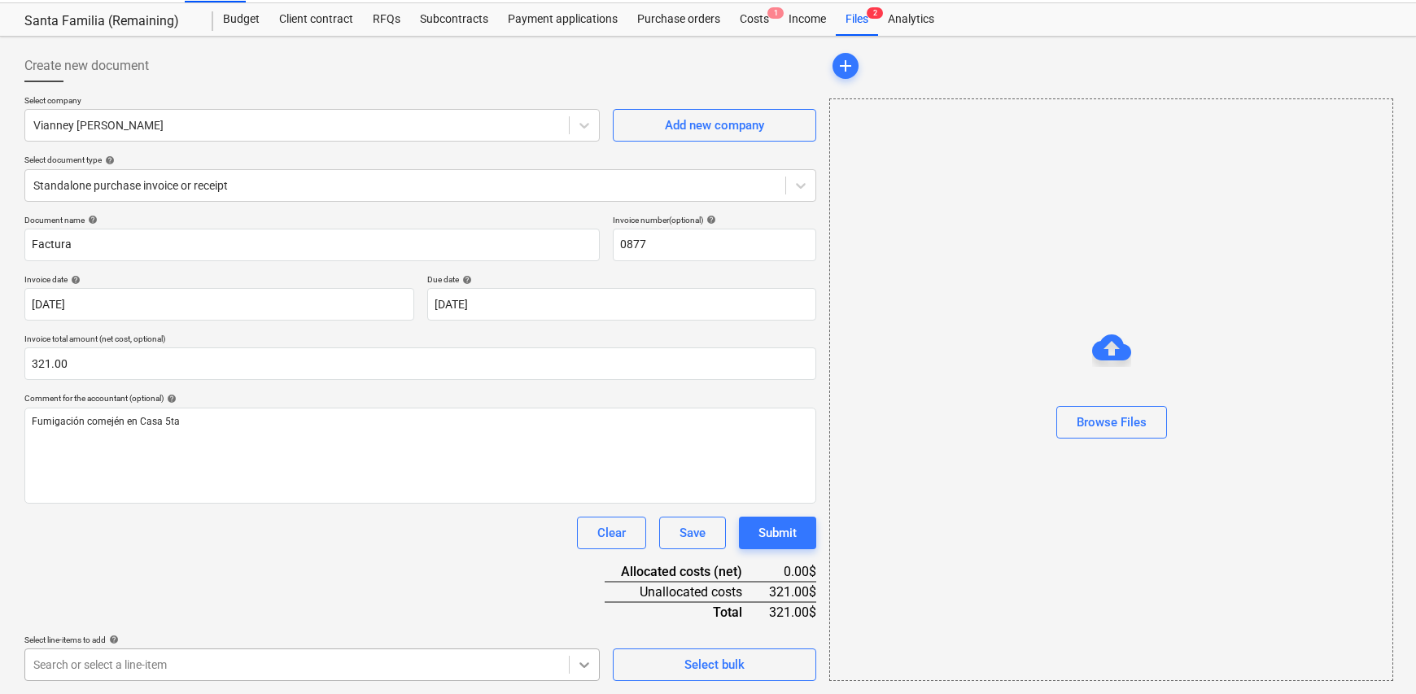
scroll to position [276, 0]
click at [588, 532] on body "Sales Projects Contacts Company Inbox Approvals format_size keyboard_arrow_down…" at bounding box center [708, 309] width 1416 height 694
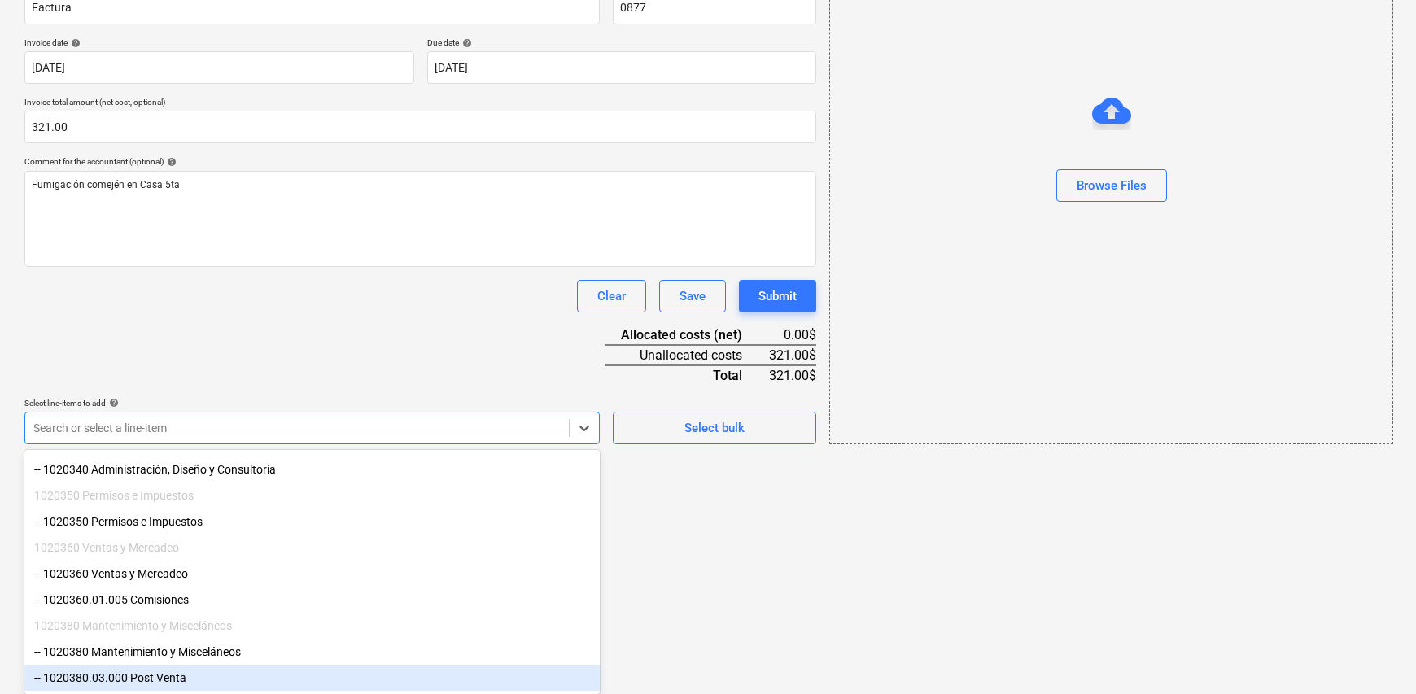
click at [201, 532] on div "-- 1020380.03.000 Post Venta" at bounding box center [311, 678] width 575 height 26
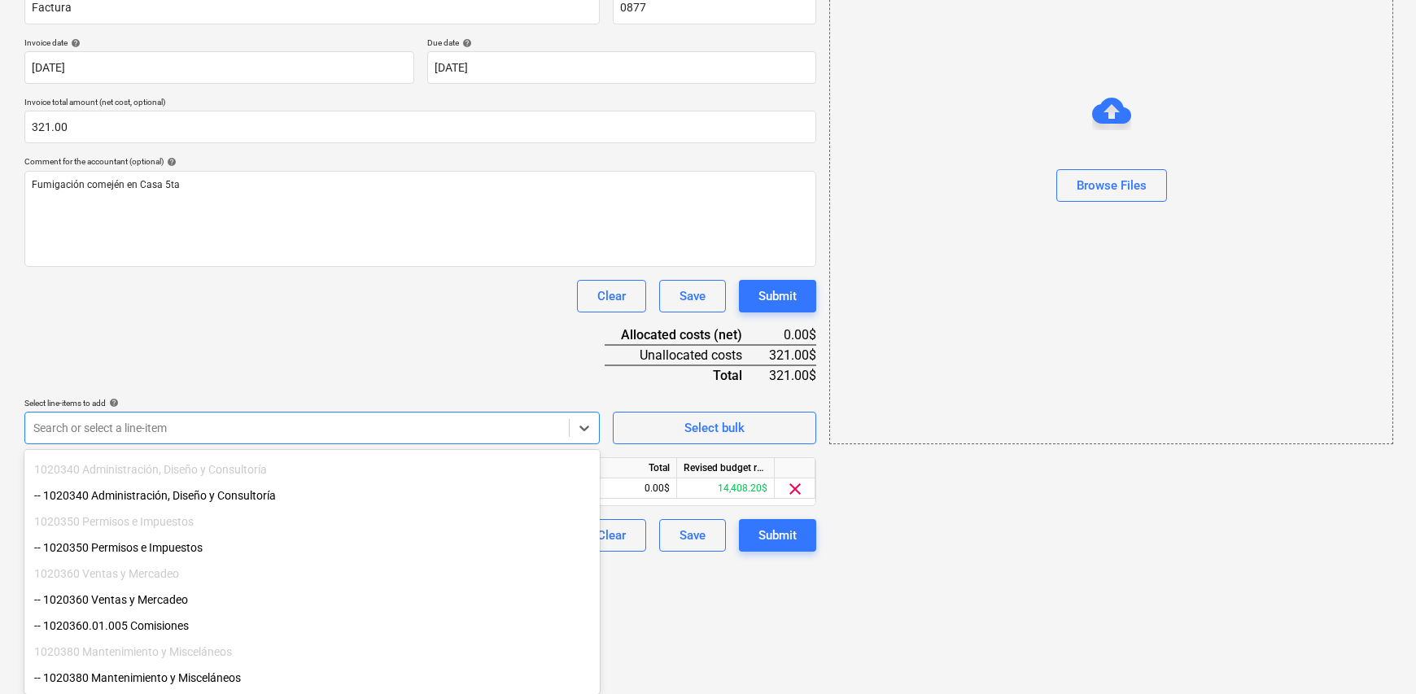
scroll to position [146, 0]
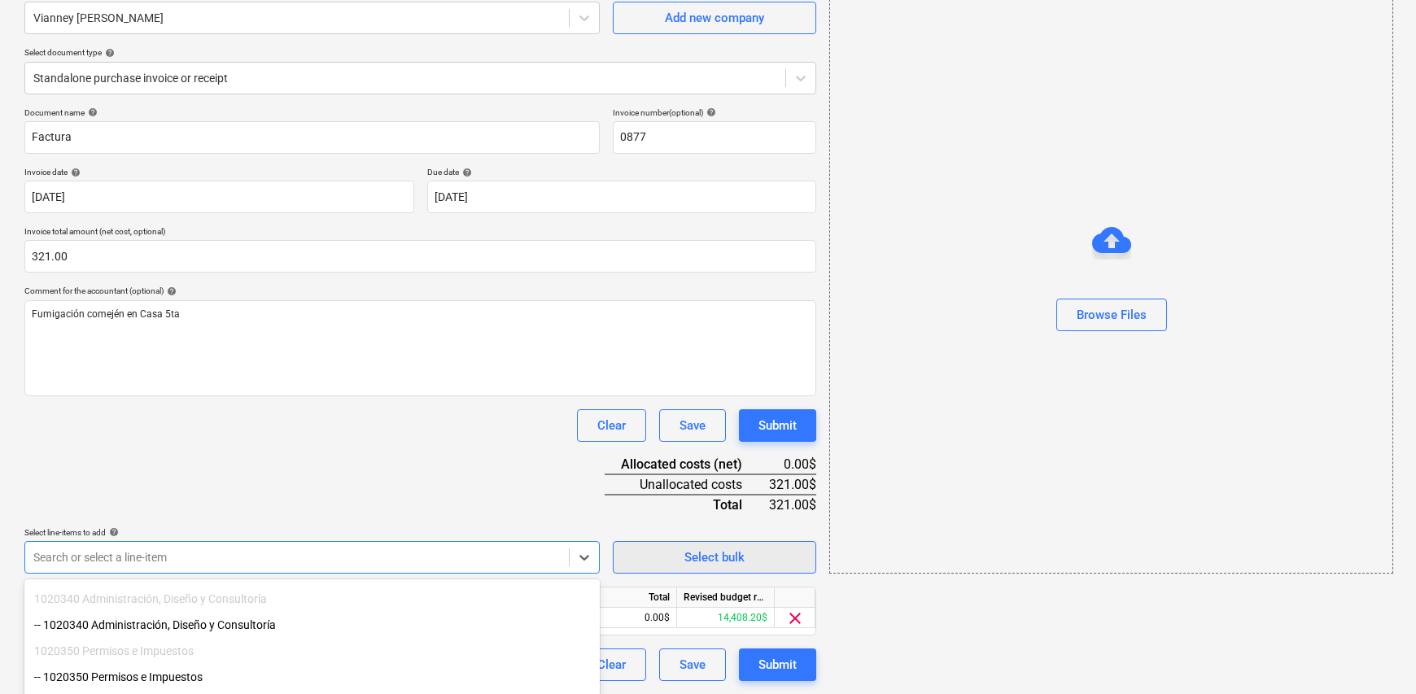
drag, startPoint x: 772, startPoint y: 637, endPoint x: 619, endPoint y: 547, distance: 177.6
click at [772, 532] on html "Sales Projects Contacts Company Inbox Approvals format_size keyboard_arrow_down…" at bounding box center [708, 201] width 1416 height 694
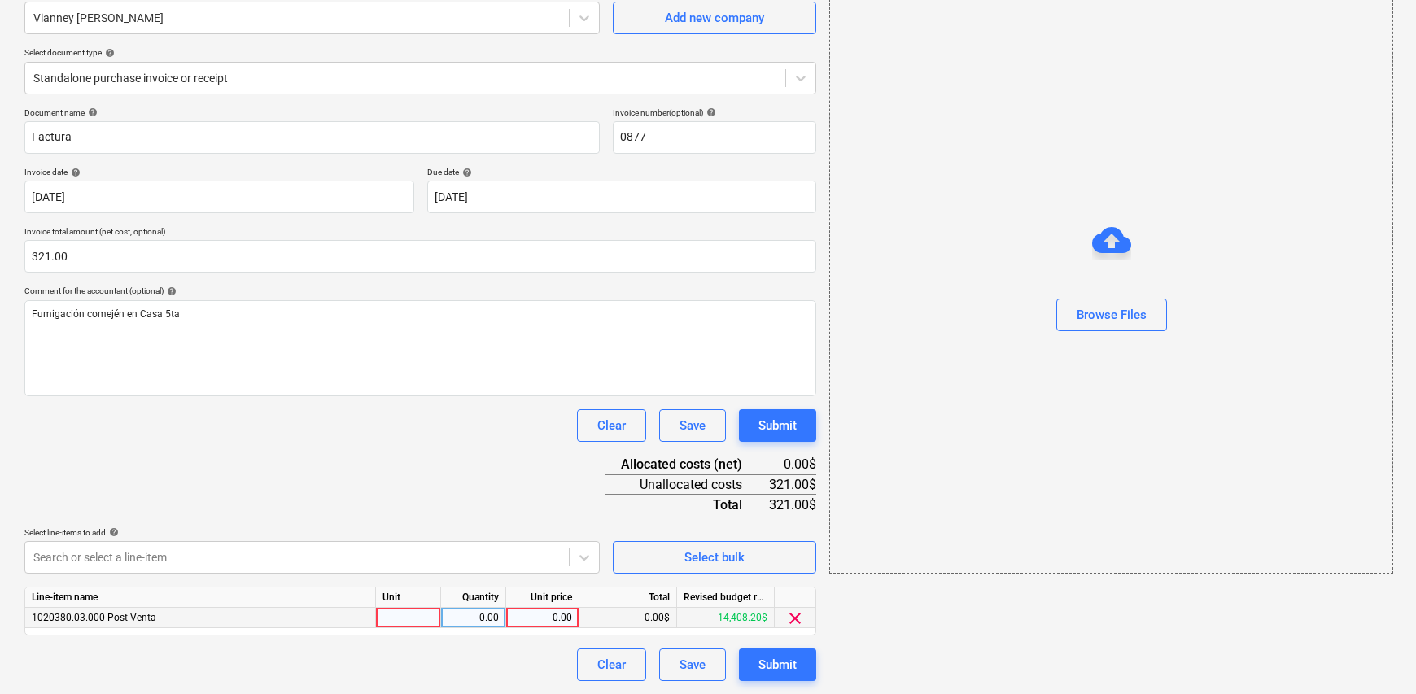
click at [395, 532] on div at bounding box center [408, 618] width 65 height 20
type input "1"
click at [491, 532] on div "0.00" at bounding box center [473, 618] width 51 height 20
type input "1"
click at [534, 532] on div "0.00" at bounding box center [542, 618] width 59 height 20
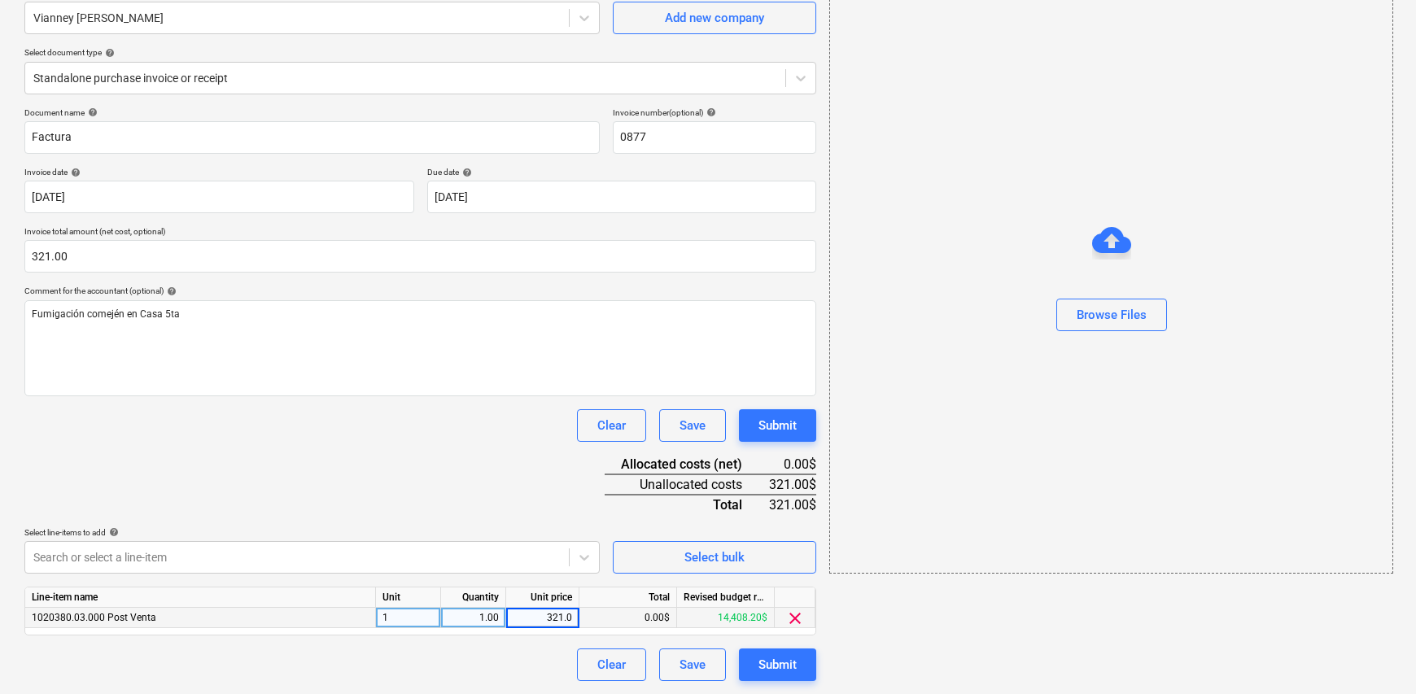
type input "321.00"
click at [516, 532] on div "Clear Save Submit" at bounding box center [420, 664] width 792 height 33
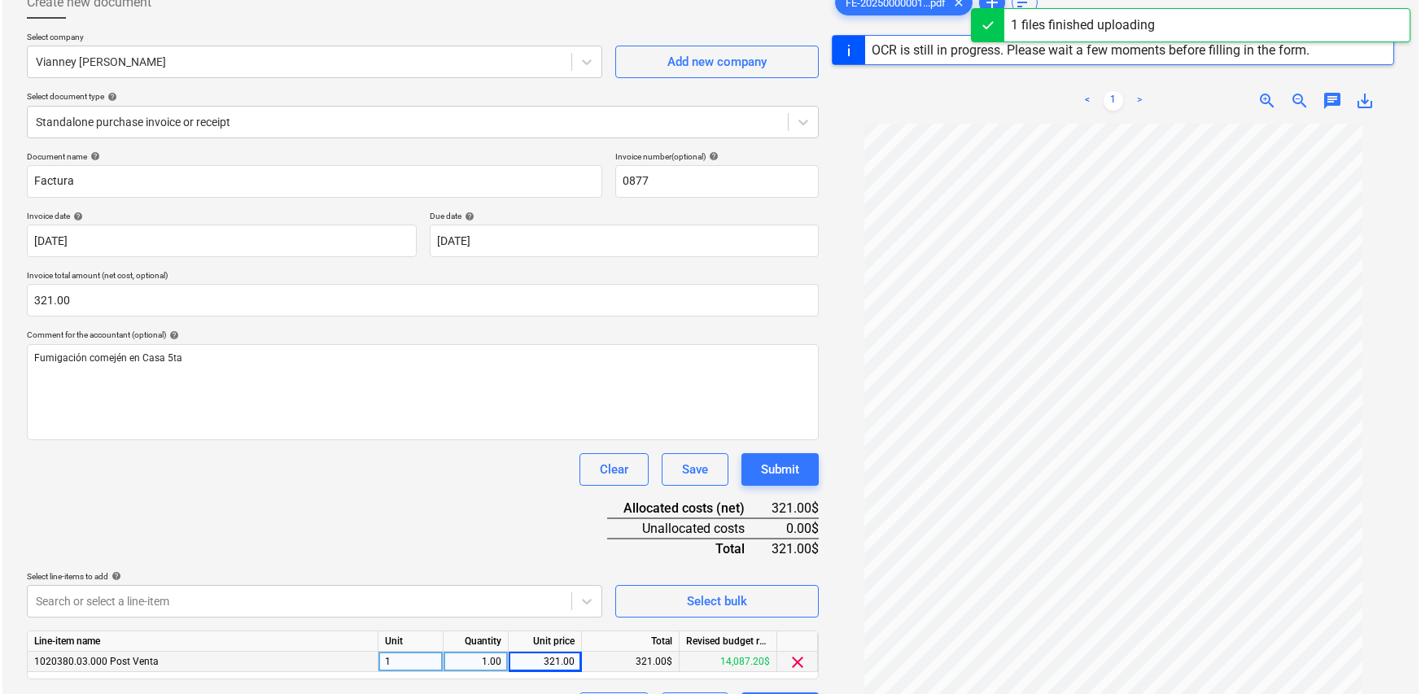
scroll to position [192, 0]
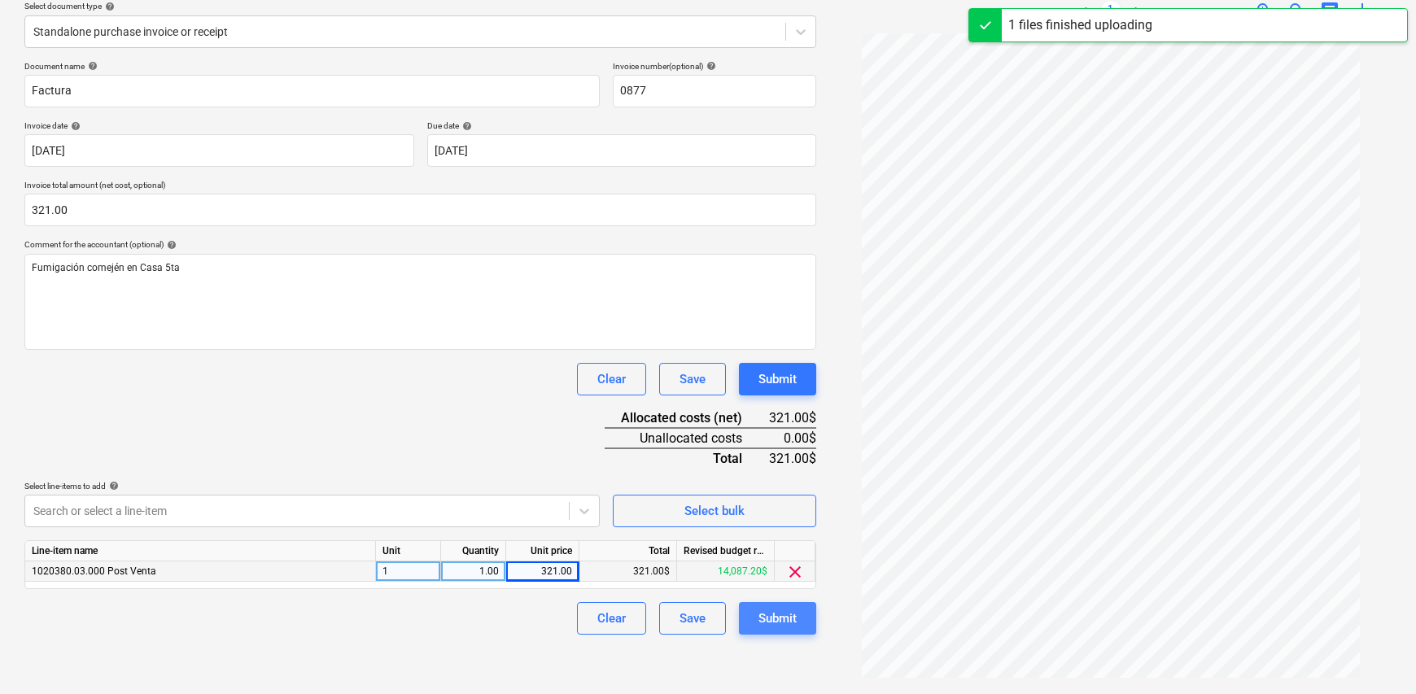
click at [774, 532] on div "Submit" at bounding box center [777, 618] width 38 height 21
